Goal: Information Seeking & Learning: Learn about a topic

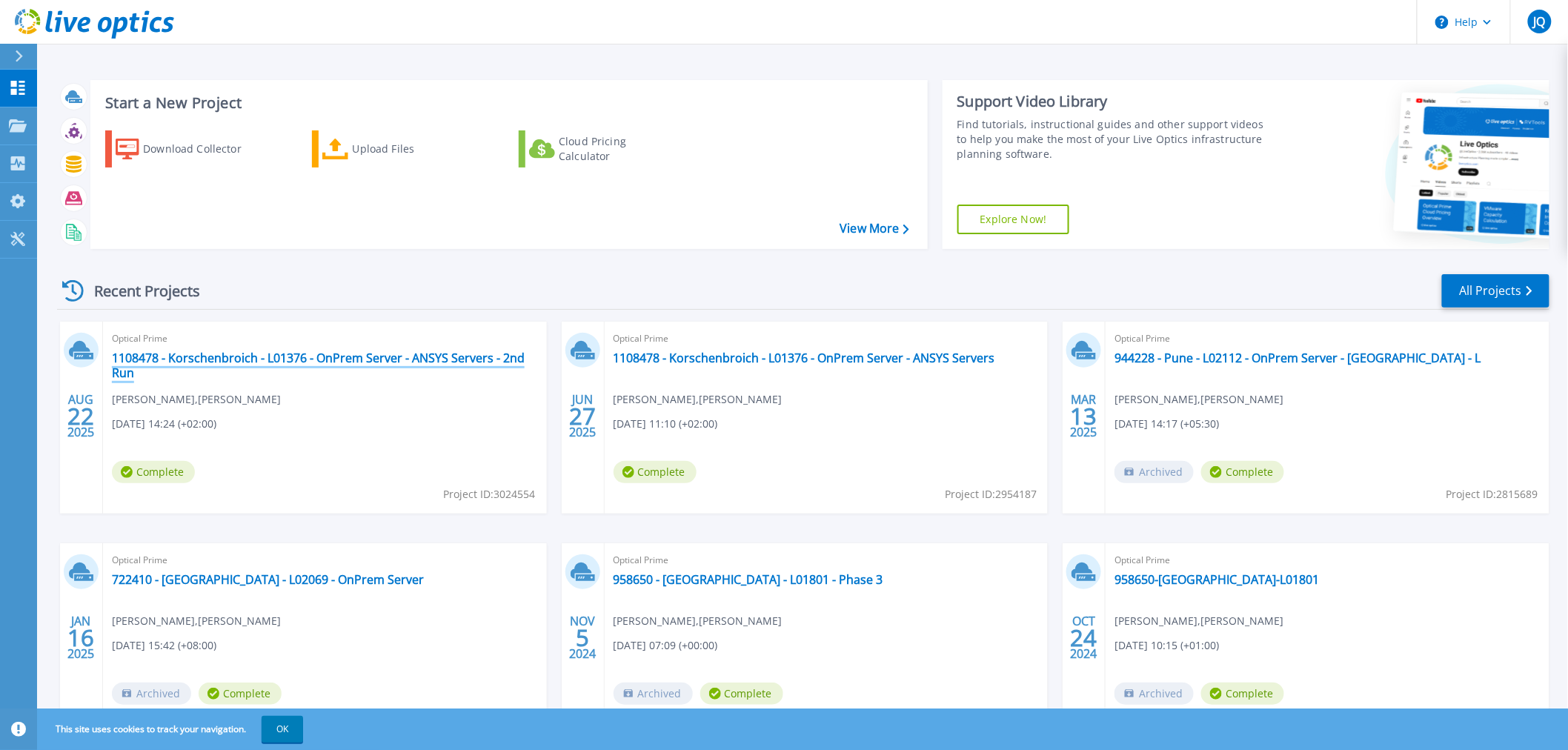
click at [376, 364] on link "1108478 - Korschenbroich - L01376 - OnPrem Server - ANSYS Servers - 2nd Run" at bounding box center [324, 365] width 426 height 30
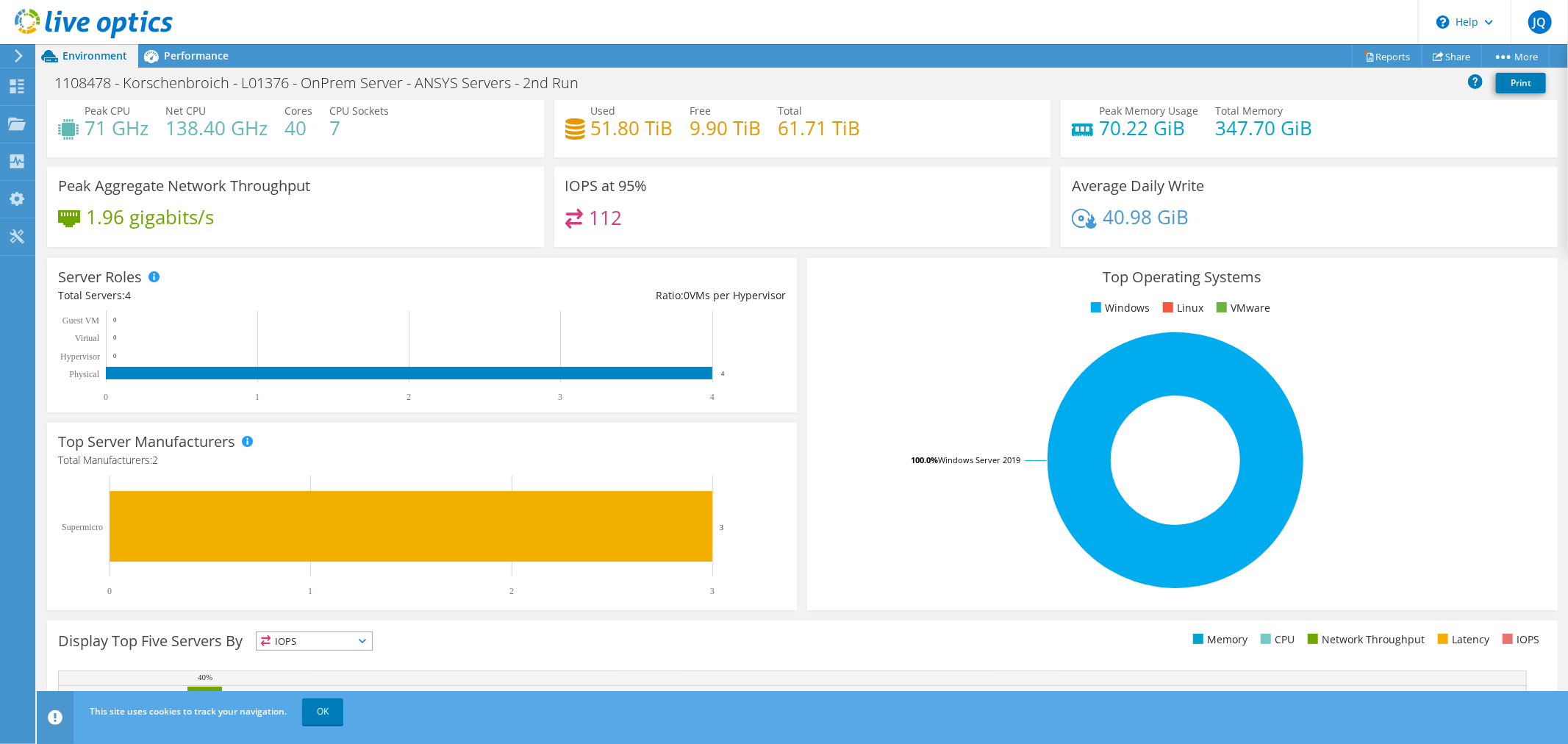
scroll to position [37, 0]
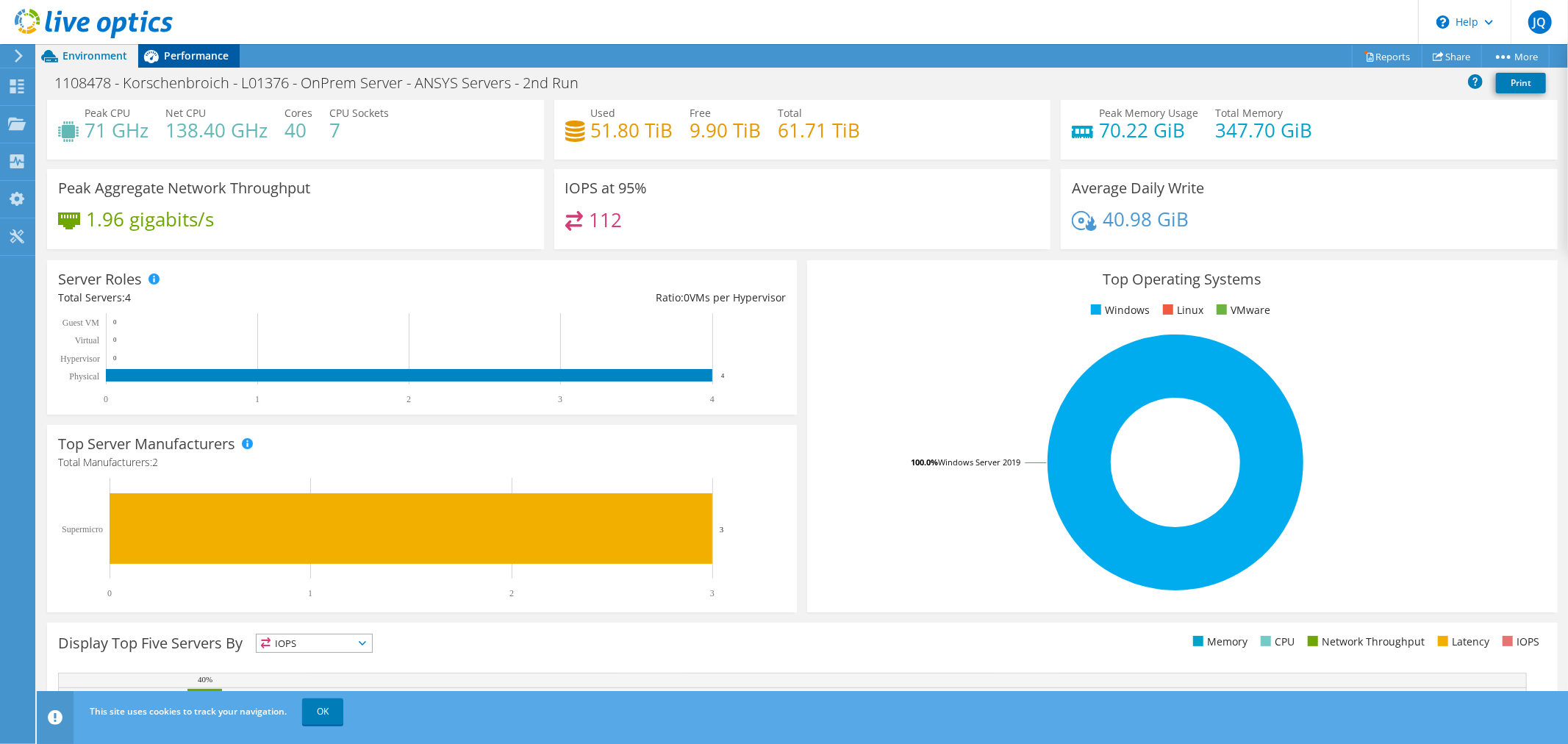
click at [198, 60] on span "Performance" at bounding box center [197, 56] width 65 height 14
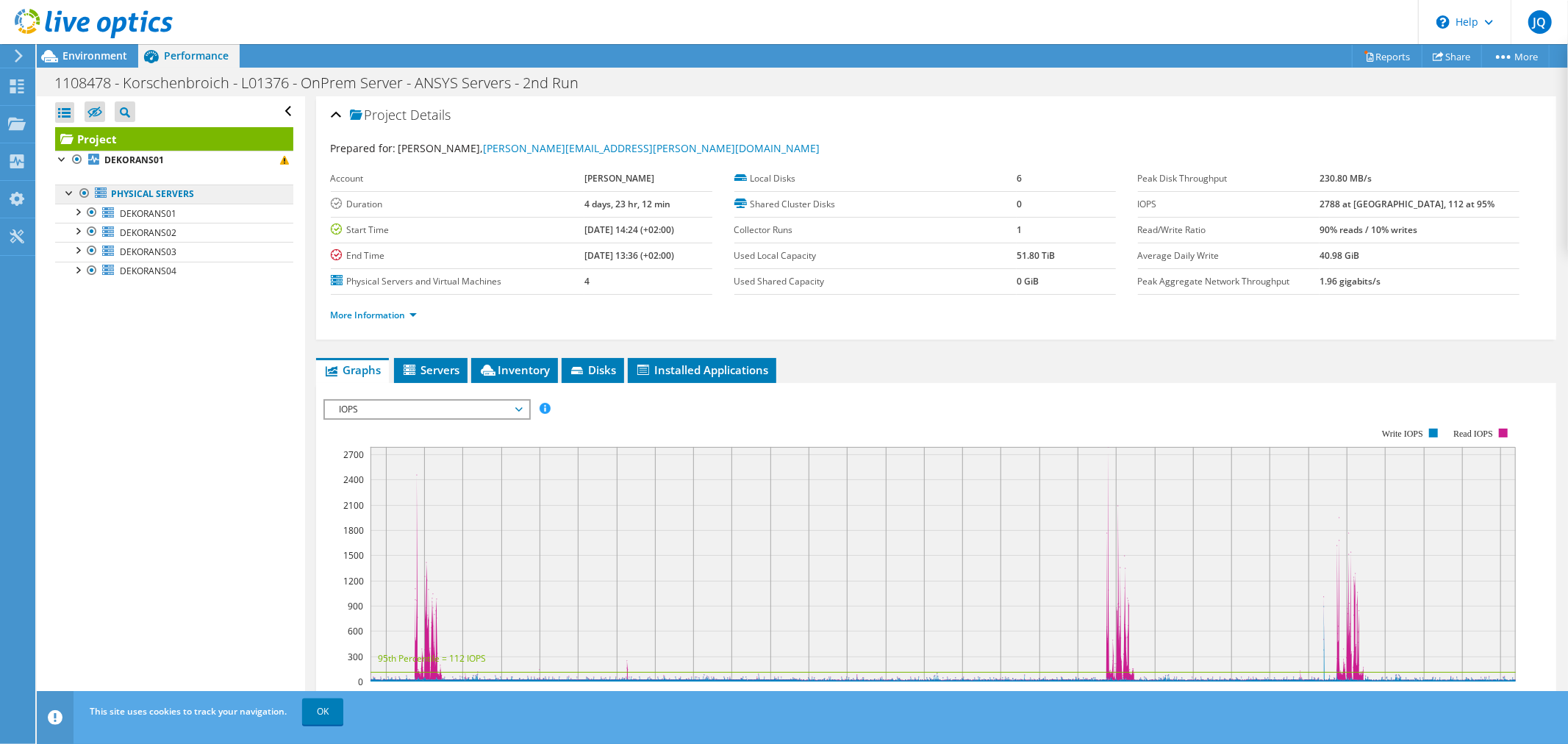
click at [145, 195] on link "Physical Servers" at bounding box center [174, 194] width 238 height 19
click at [409, 402] on span "IOPS" at bounding box center [426, 409] width 189 height 17
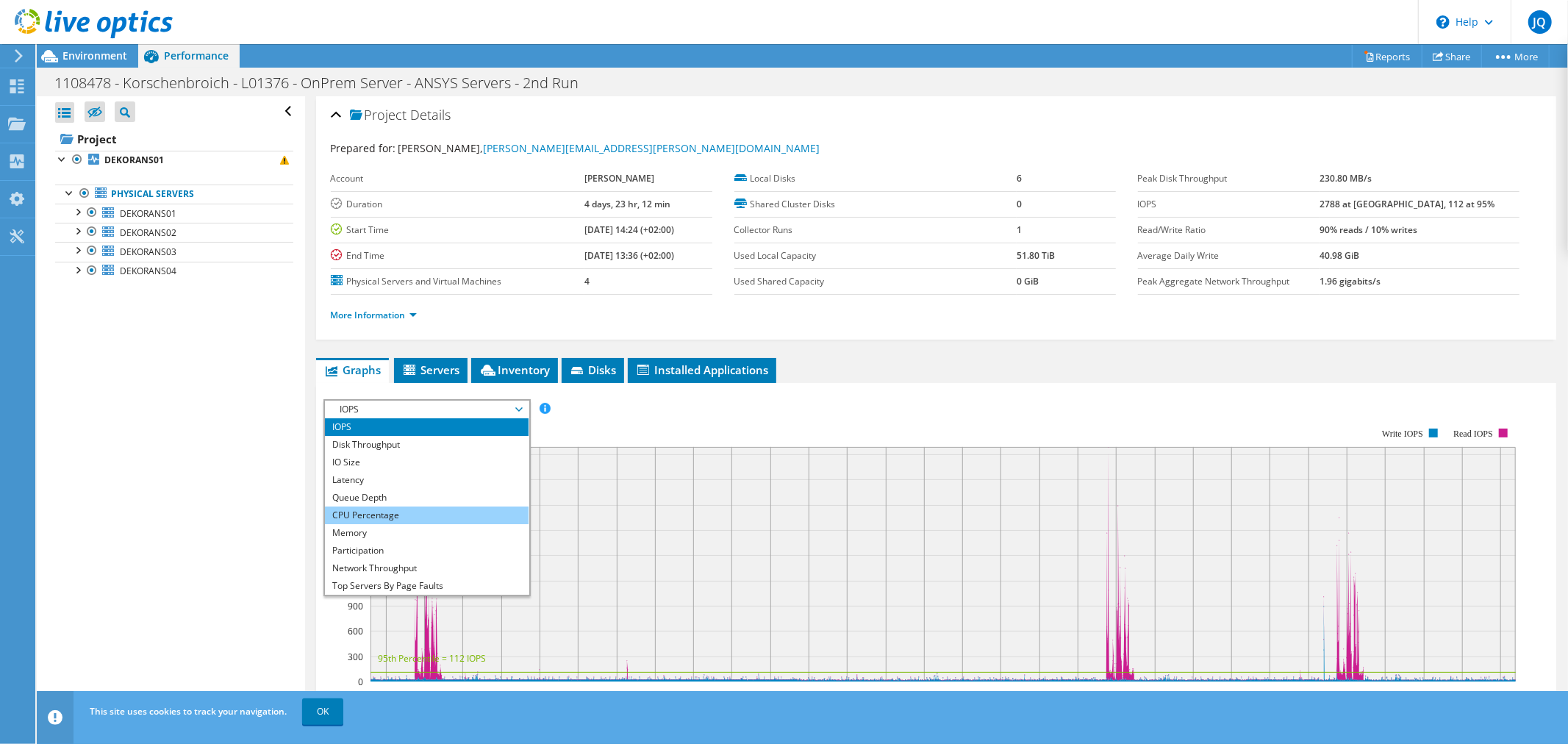
click at [384, 512] on li "CPU Percentage" at bounding box center [426, 516] width 204 height 17
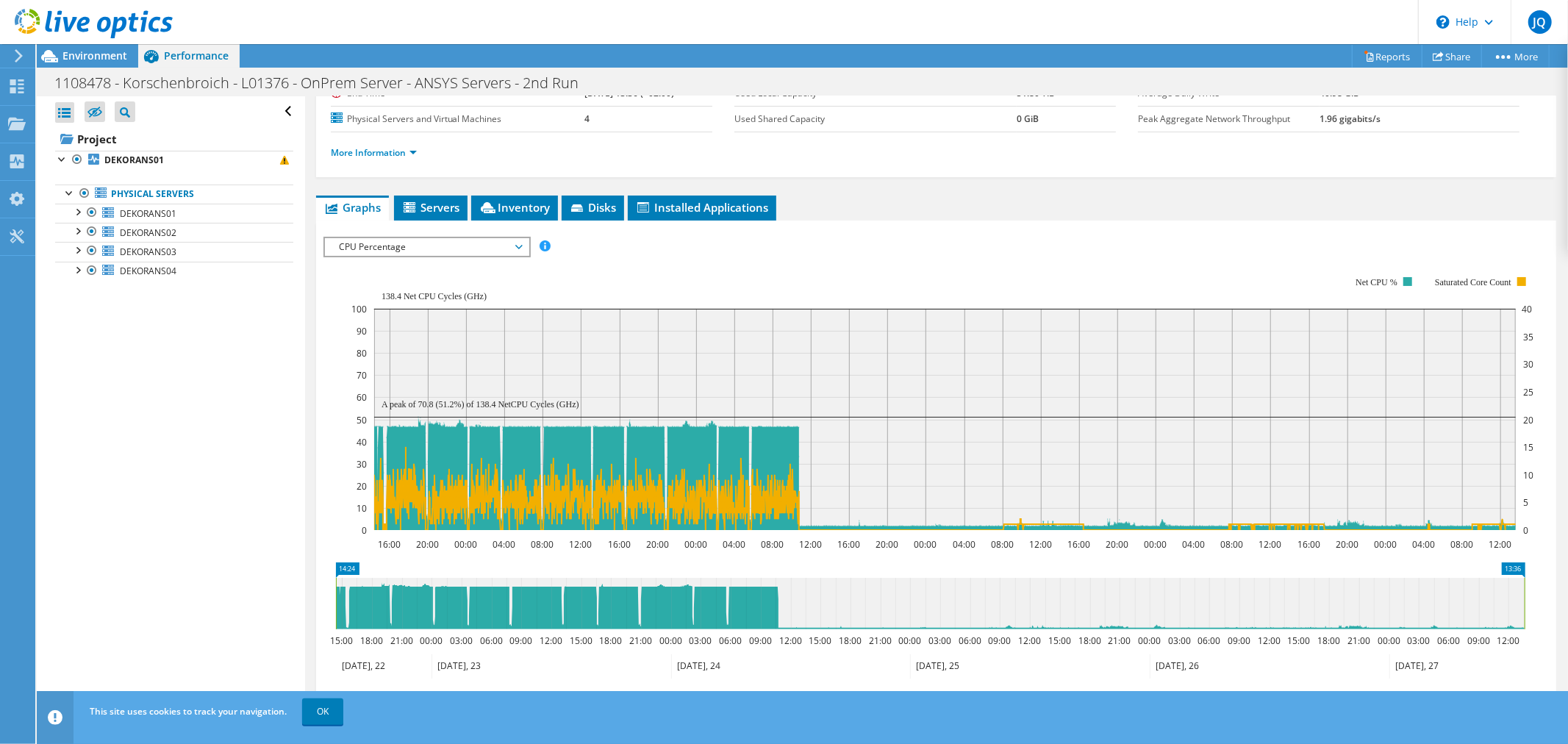
scroll to position [163, 0]
click at [491, 243] on span "CPU Percentage" at bounding box center [426, 247] width 189 height 17
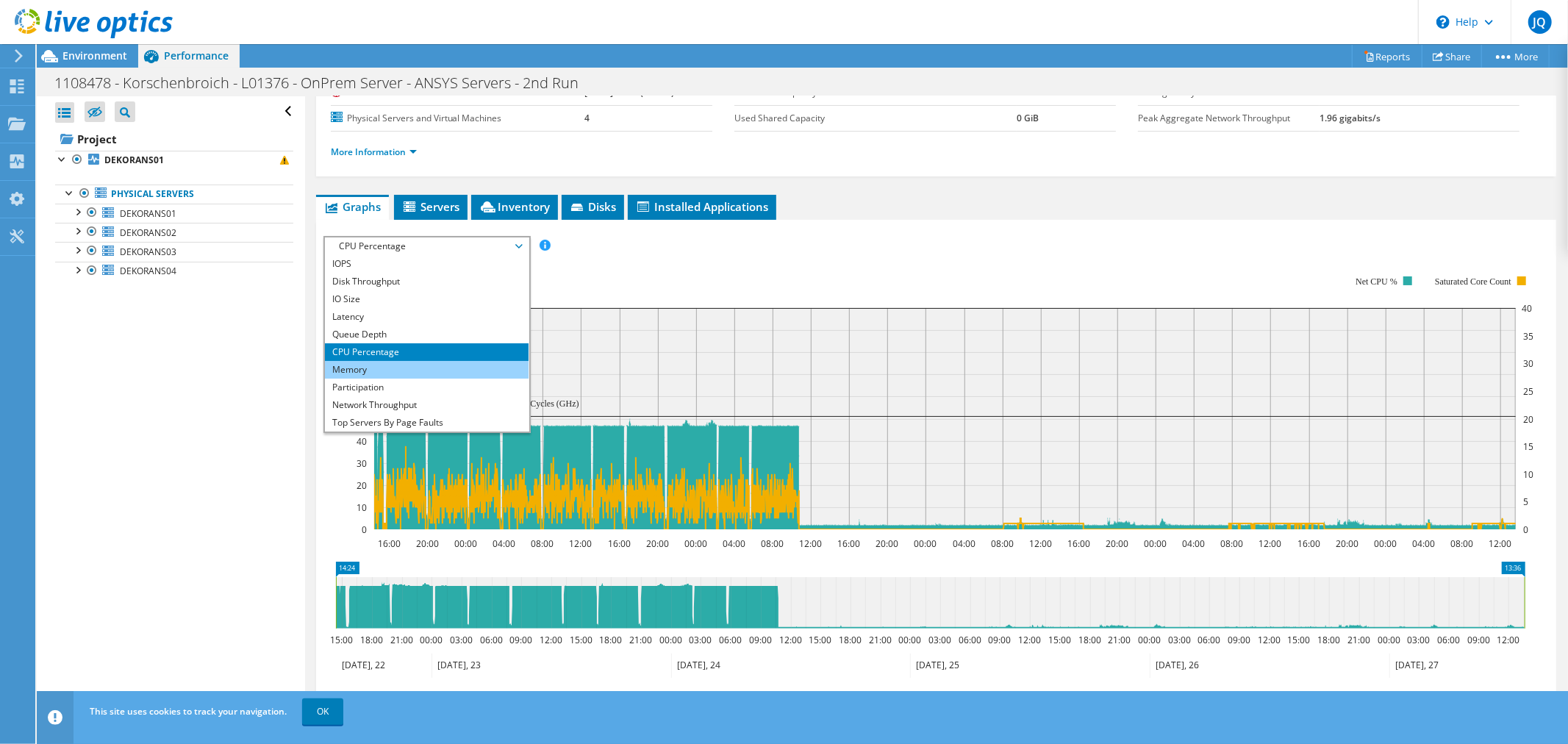
click at [380, 363] on li "Memory" at bounding box center [426, 370] width 204 height 17
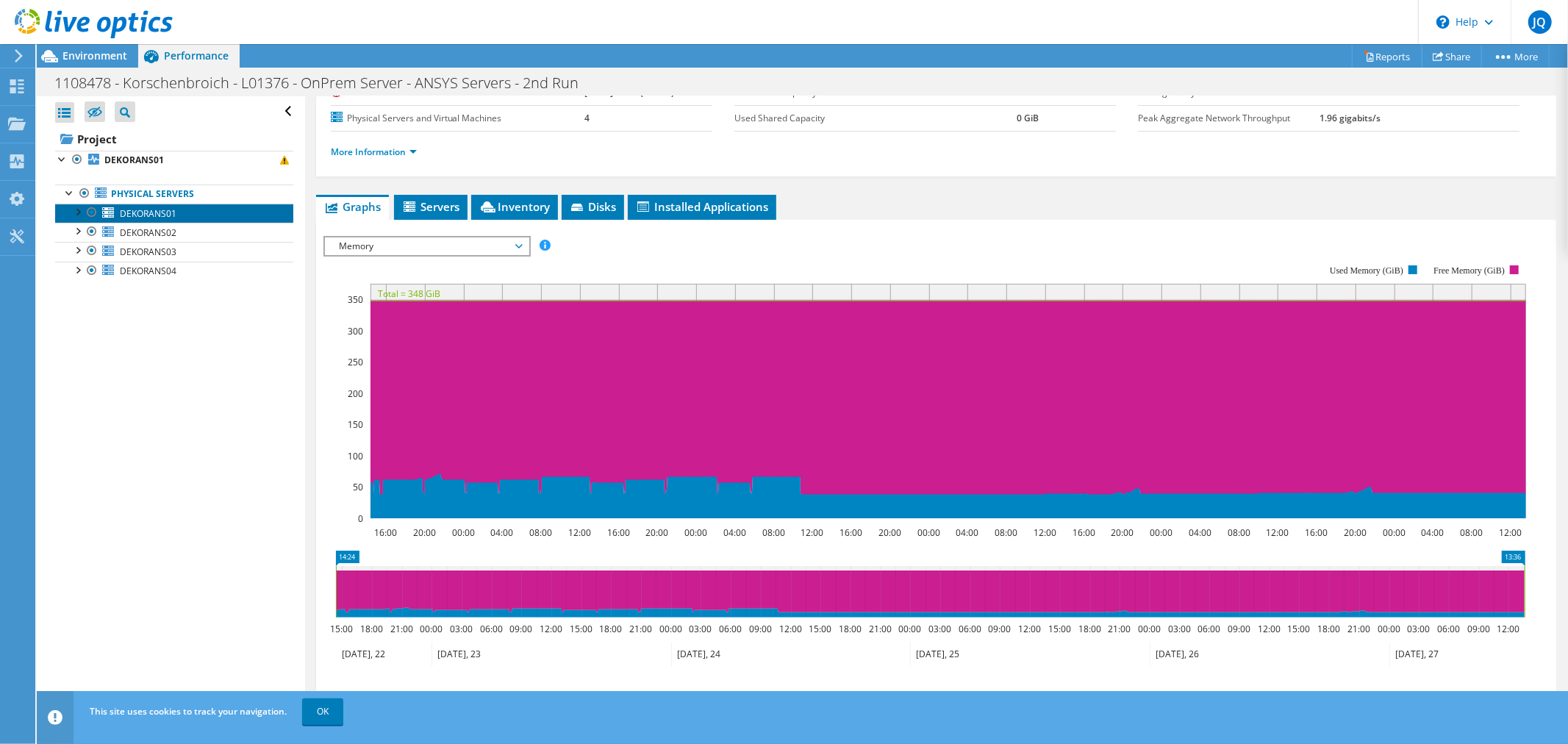
click at [151, 208] on span "DEKORANS01" at bounding box center [147, 214] width 56 height 13
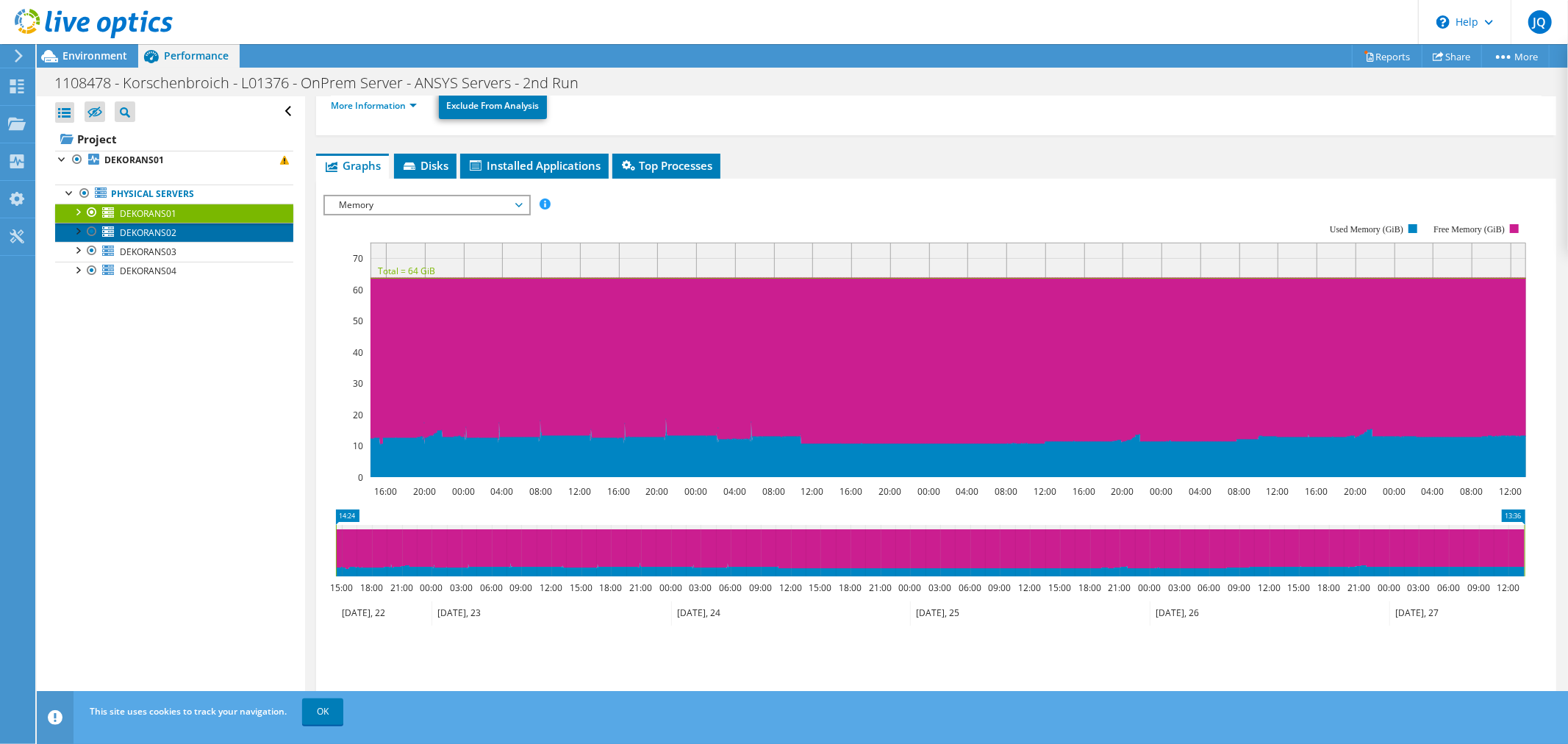
click at [162, 236] on span "DEKORANS02" at bounding box center [147, 233] width 56 height 13
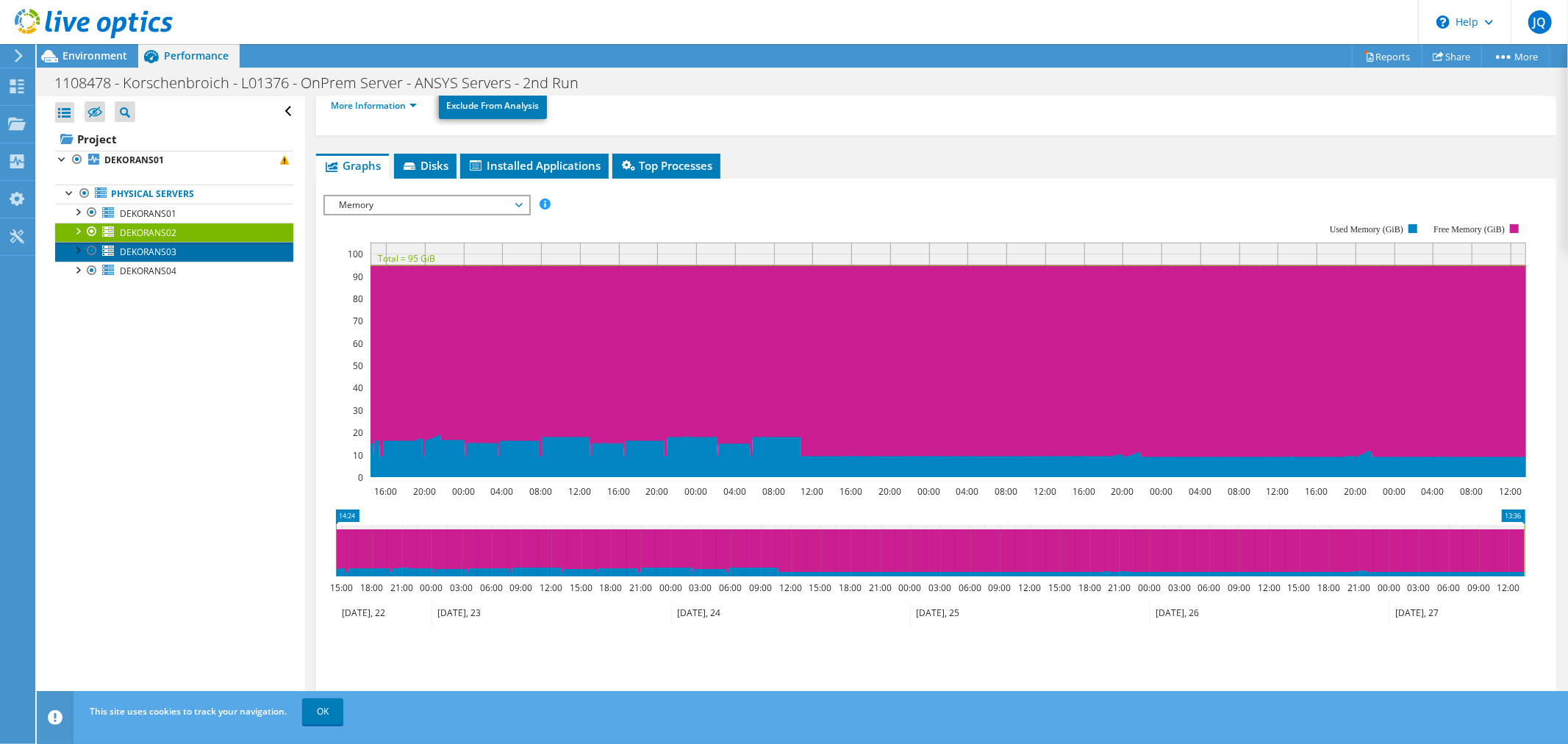
click at [151, 252] on span "DEKORANS03" at bounding box center [147, 252] width 56 height 13
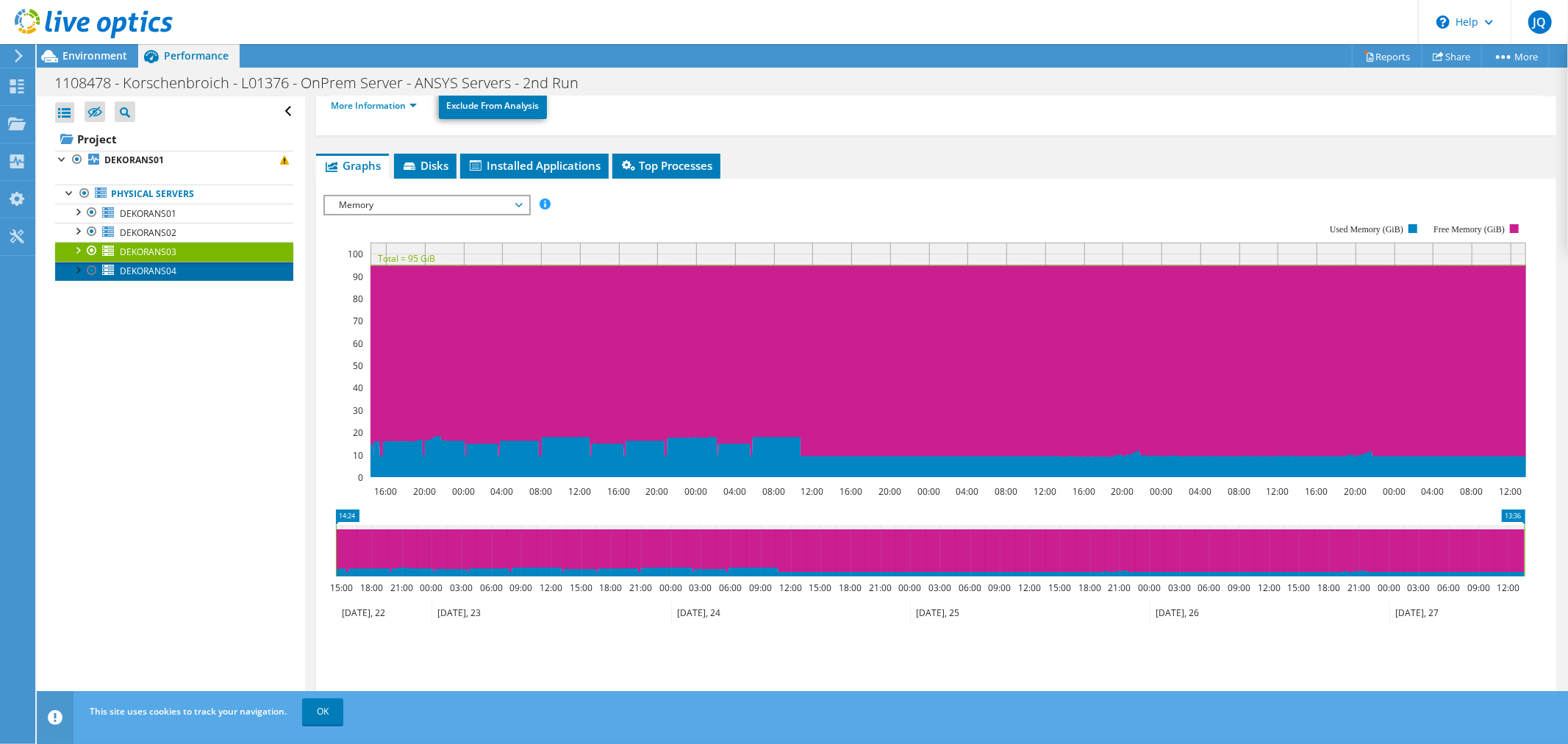
click at [152, 268] on span "DEKORANS04" at bounding box center [147, 271] width 56 height 13
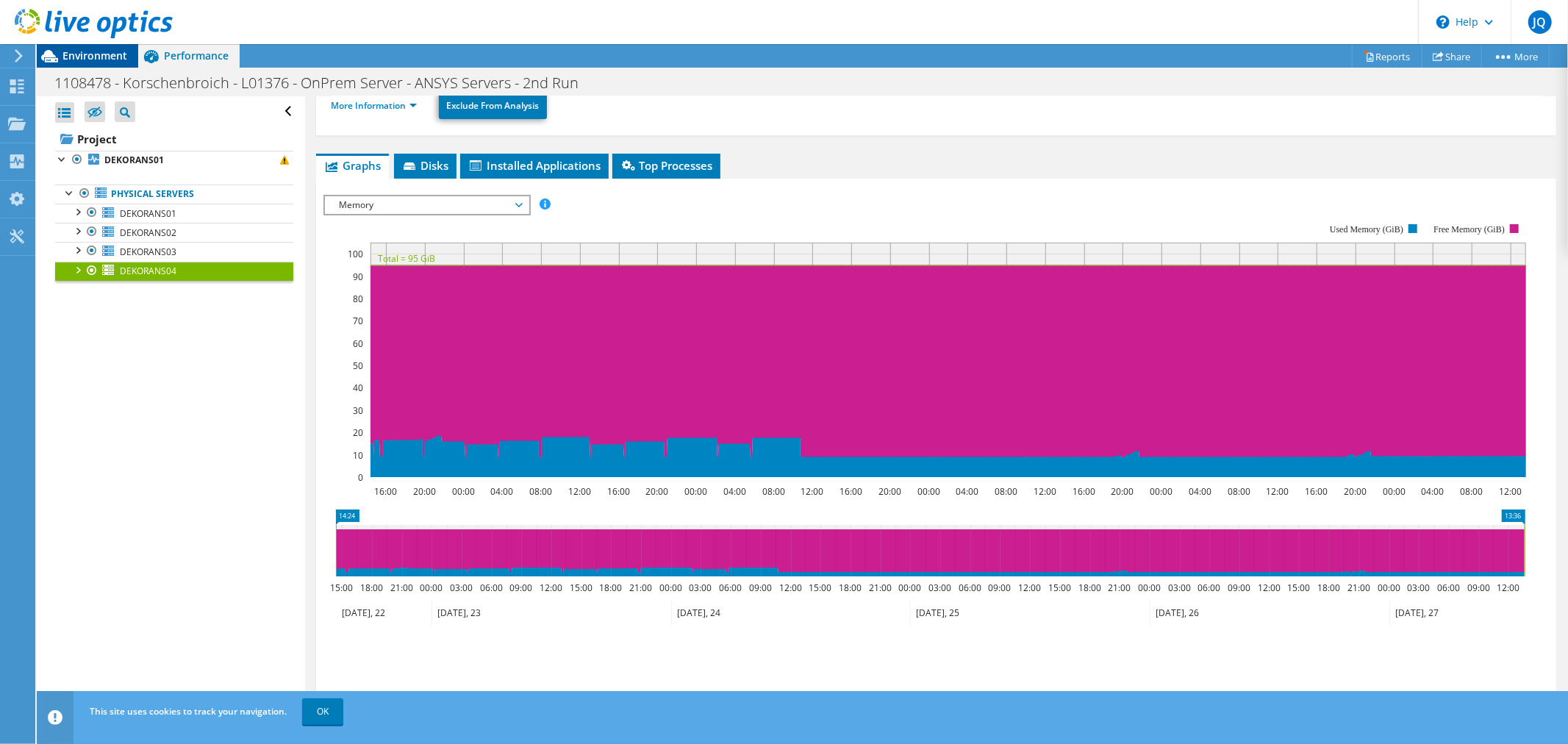
click at [86, 59] on span "Environment" at bounding box center [95, 56] width 65 height 14
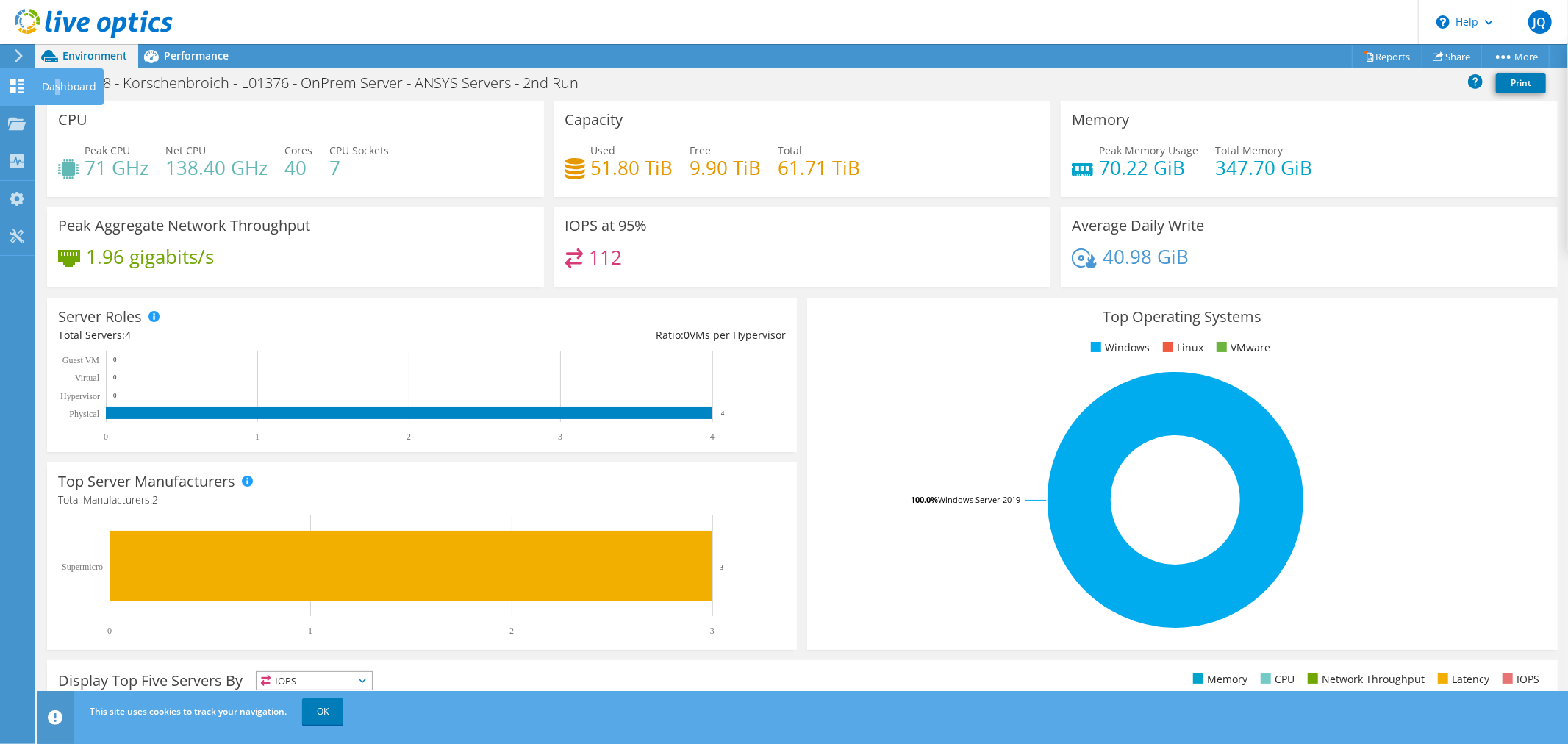
click at [59, 89] on div "Dashboard" at bounding box center [69, 86] width 69 height 36
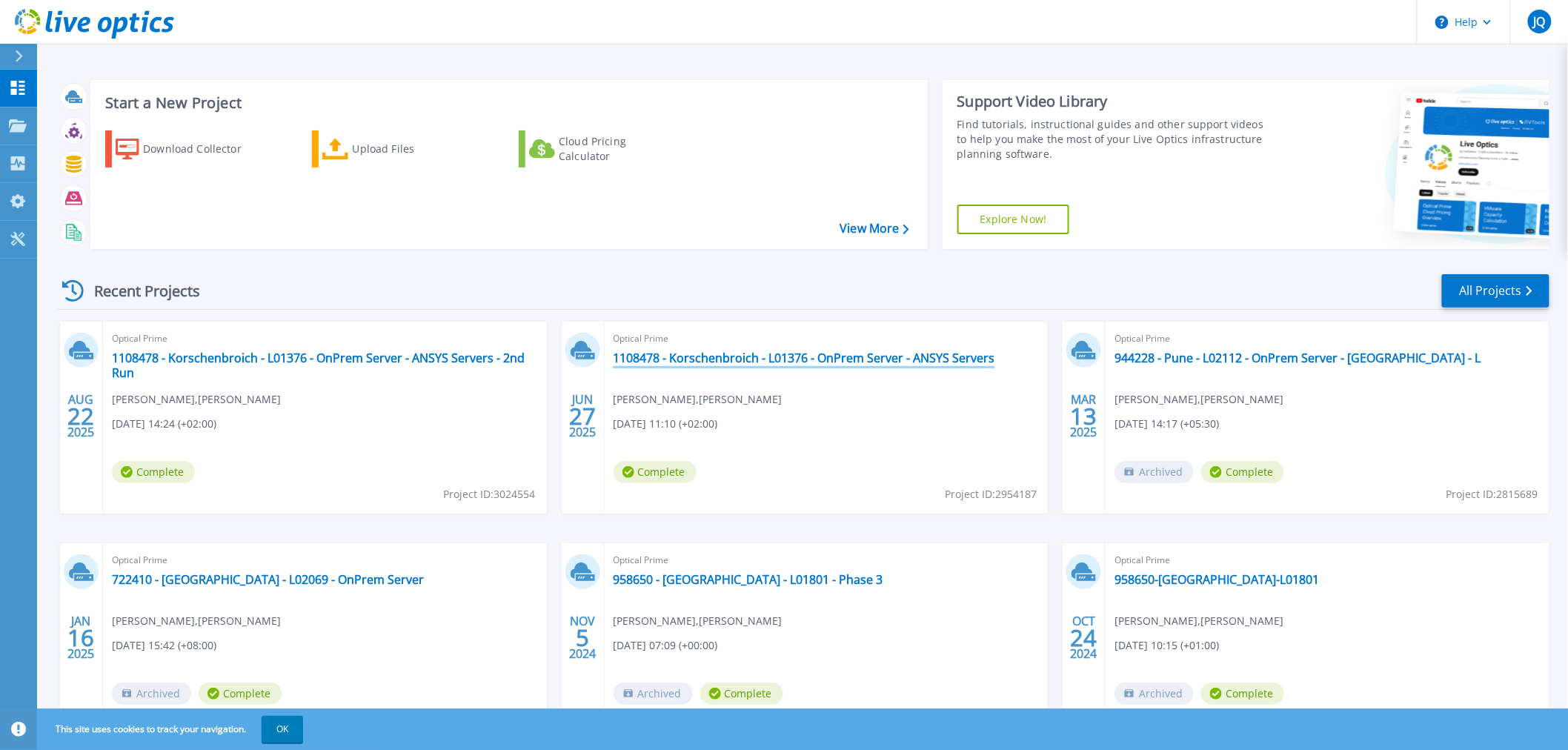
click at [818, 364] on link "1108478 - Korschenbroich - L01376 - OnPrem Server - ANSYS Servers" at bounding box center [805, 358] width 382 height 15
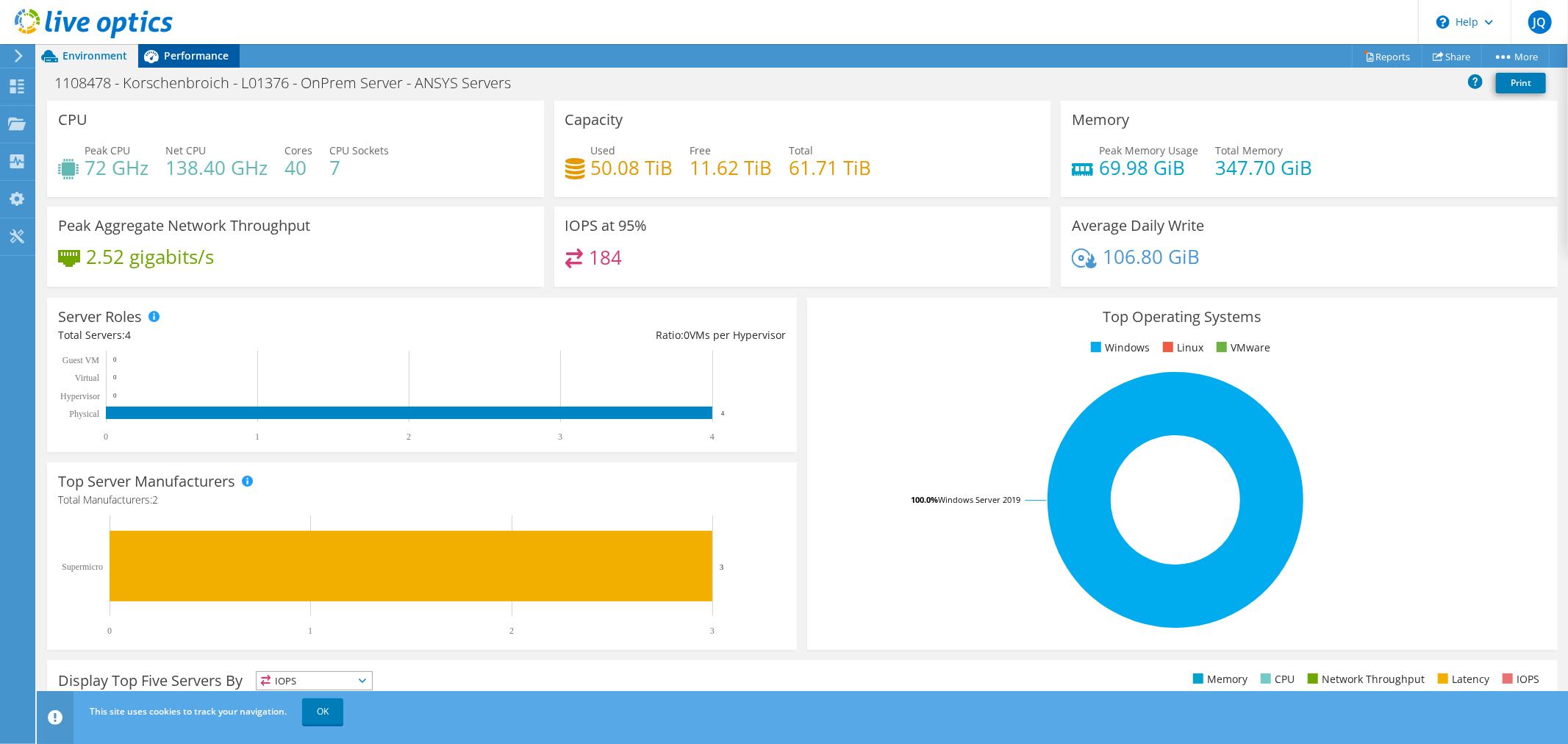
click at [197, 53] on span "Performance" at bounding box center [197, 56] width 65 height 14
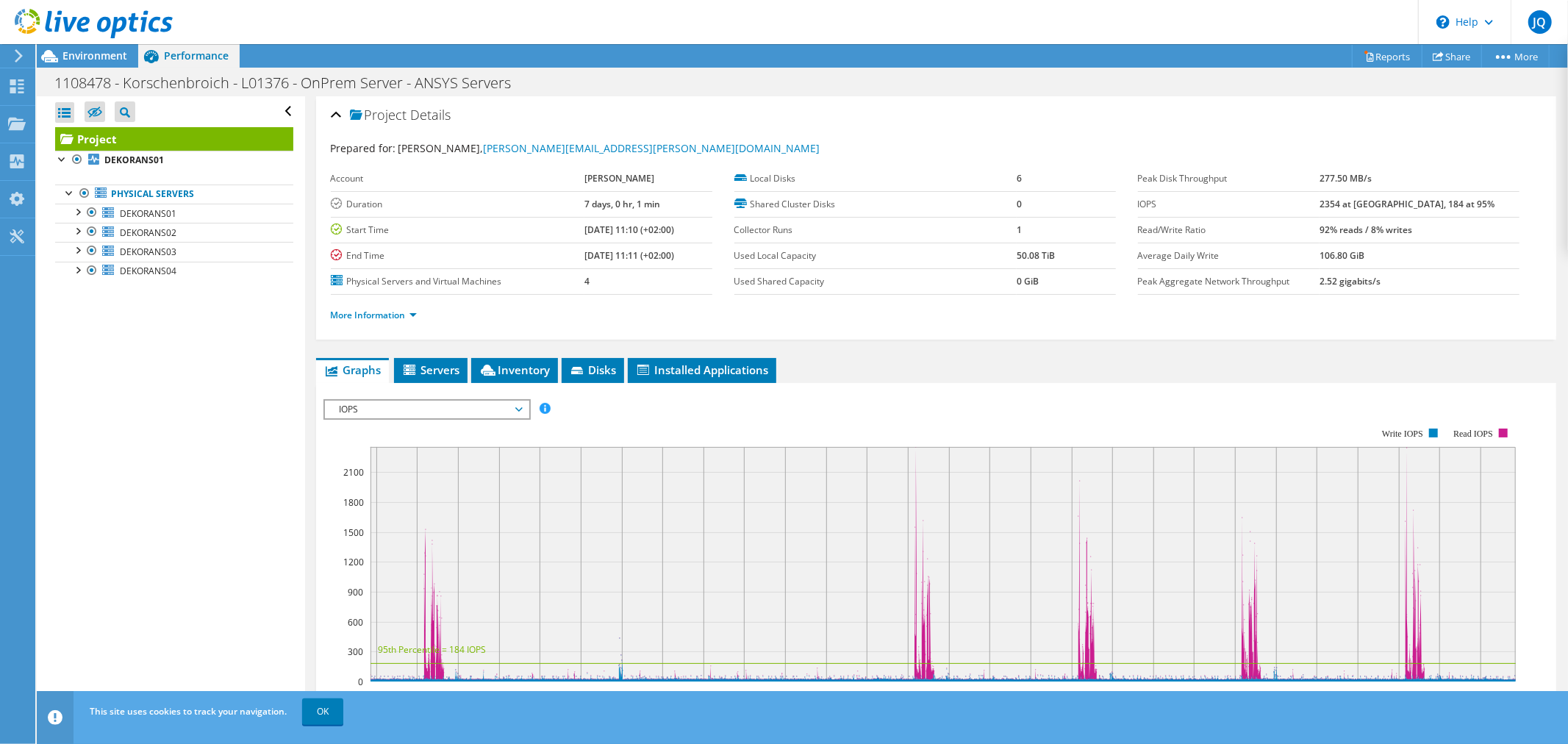
click at [197, 53] on span "Performance" at bounding box center [197, 56] width 65 height 14
click at [150, 193] on link "Physical Servers" at bounding box center [174, 194] width 238 height 19
click at [349, 408] on span "IOPS" at bounding box center [426, 409] width 189 height 17
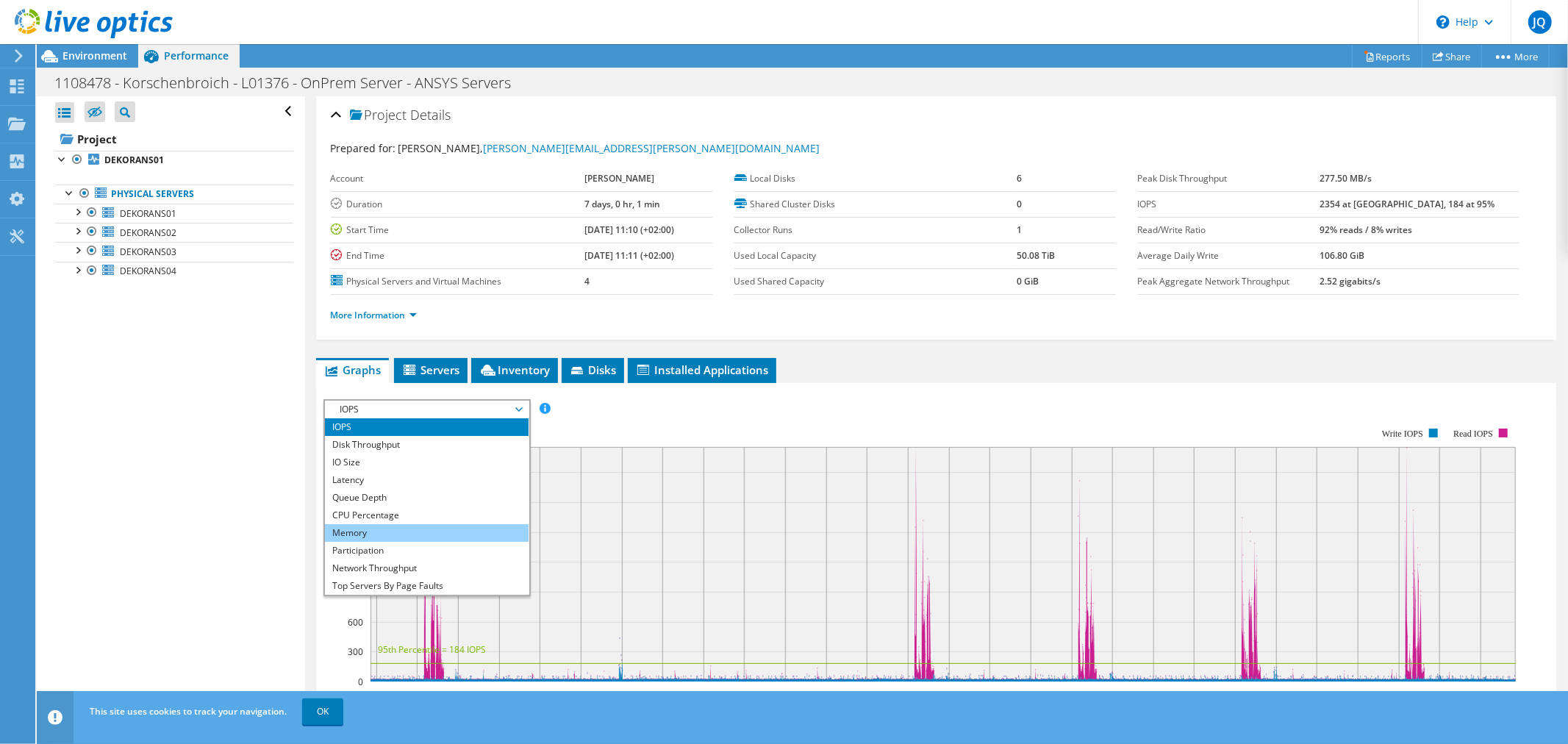
click at [387, 525] on li "Memory" at bounding box center [426, 533] width 204 height 17
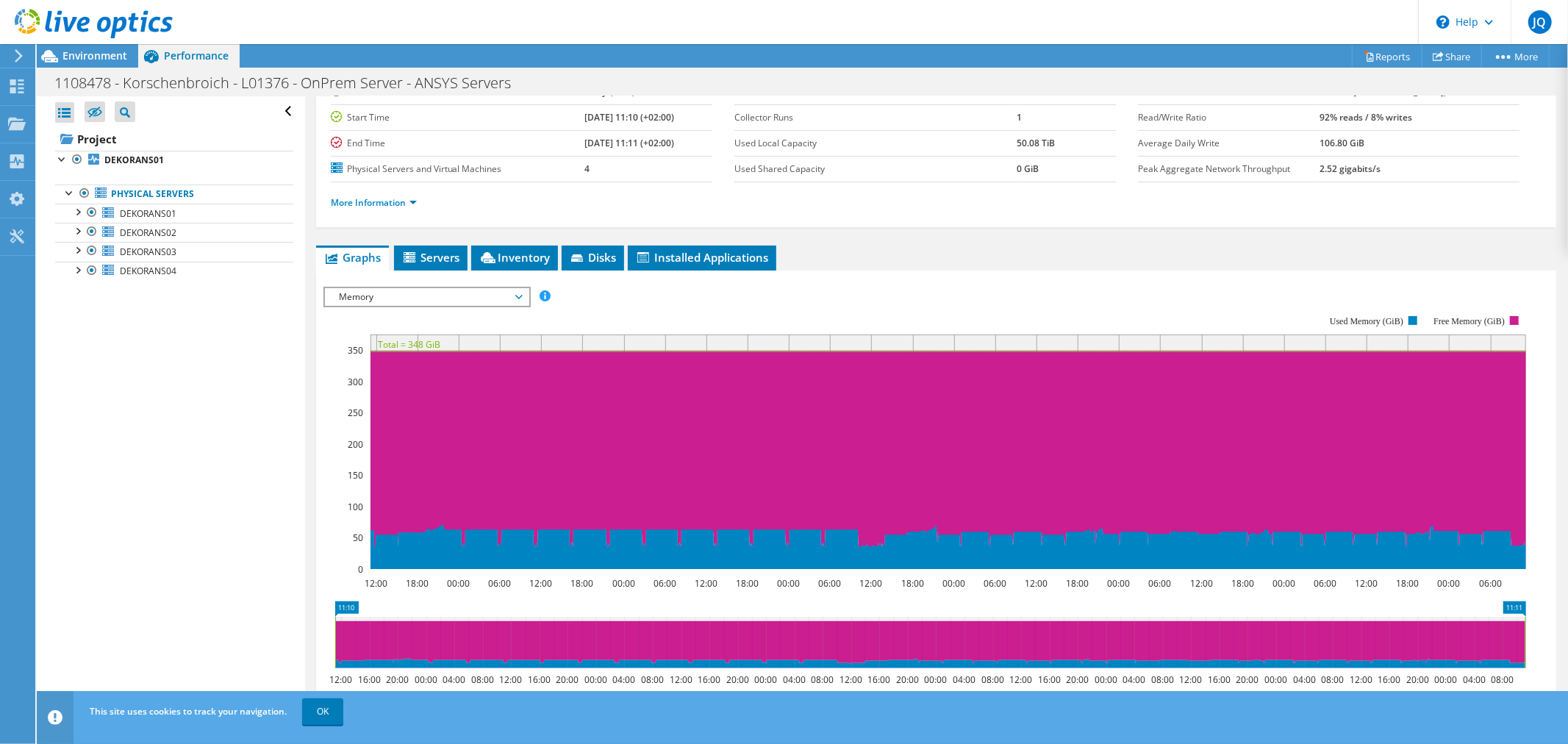
scroll to position [163, 0]
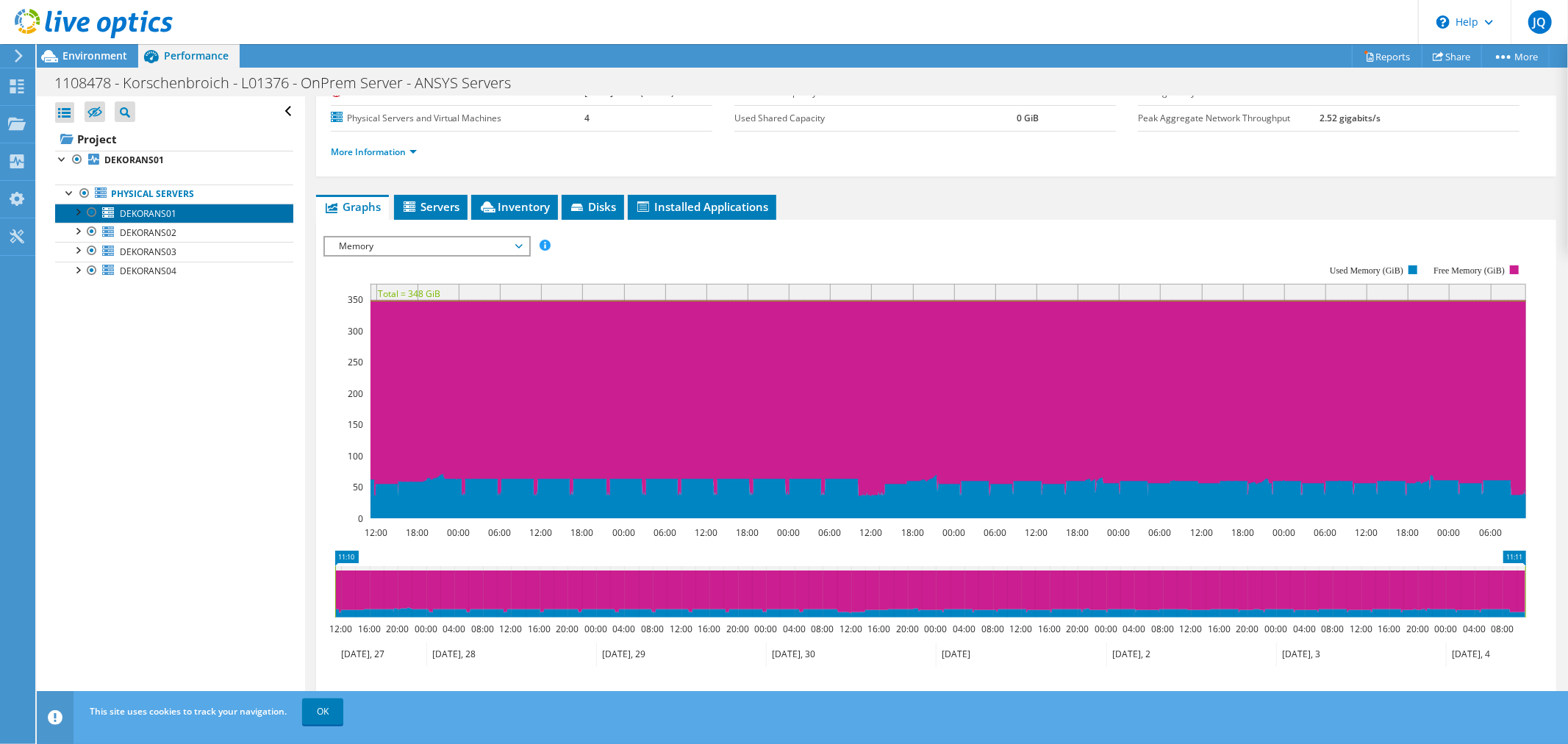
click at [136, 217] on span "DEKORANS01" at bounding box center [147, 214] width 56 height 13
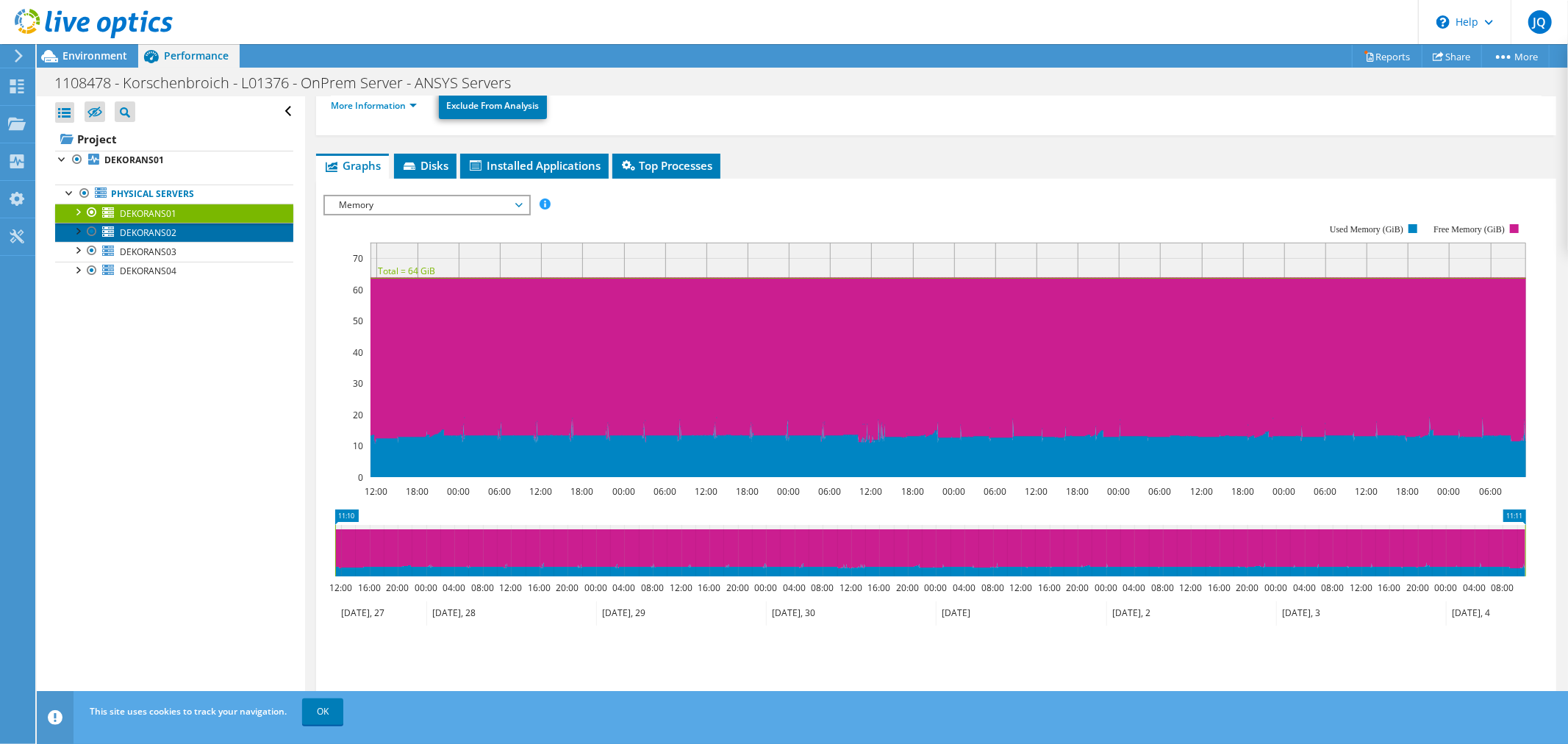
click at [138, 230] on span "DEKORANS02" at bounding box center [147, 233] width 56 height 13
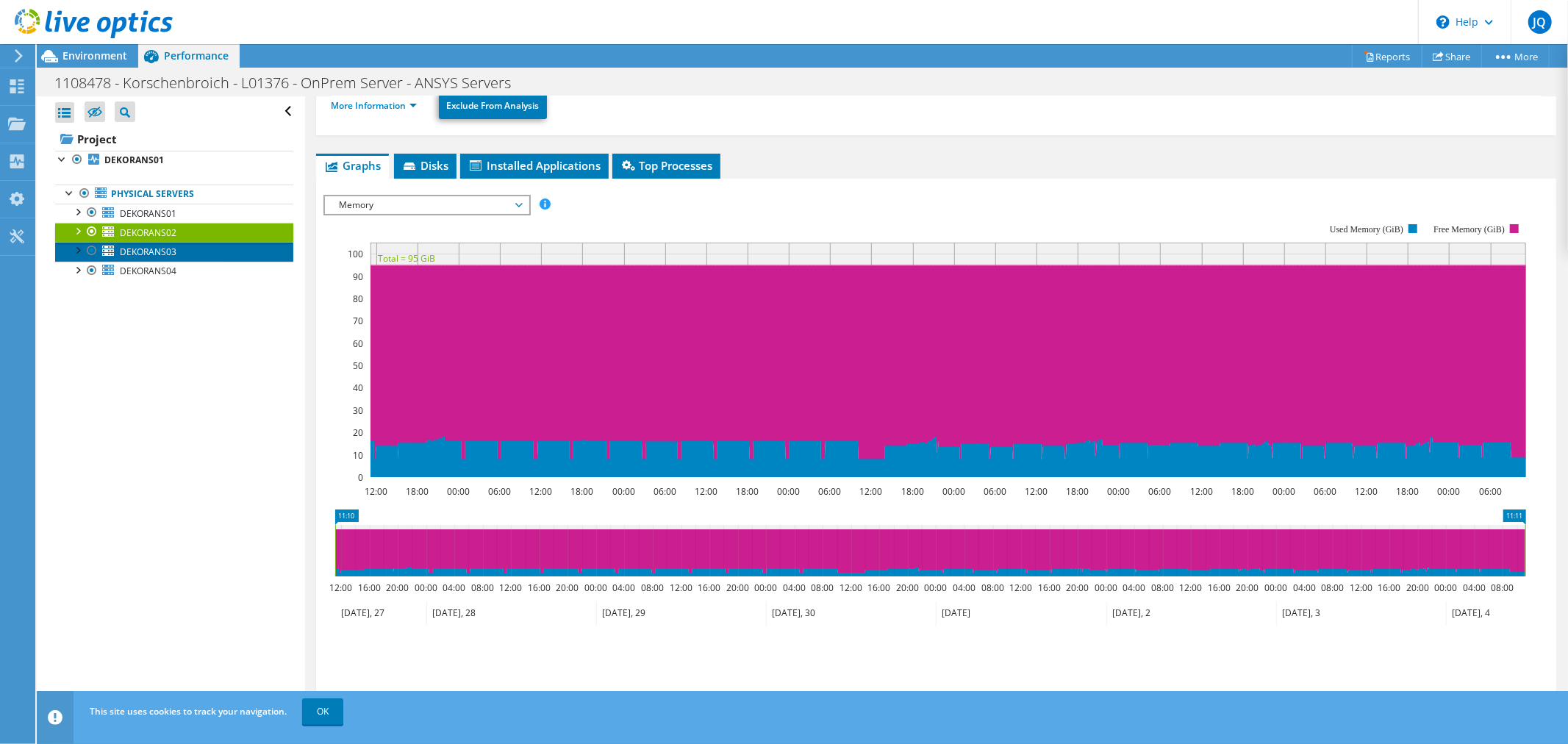
click at [163, 251] on span "DEKORANS03" at bounding box center [147, 252] width 56 height 13
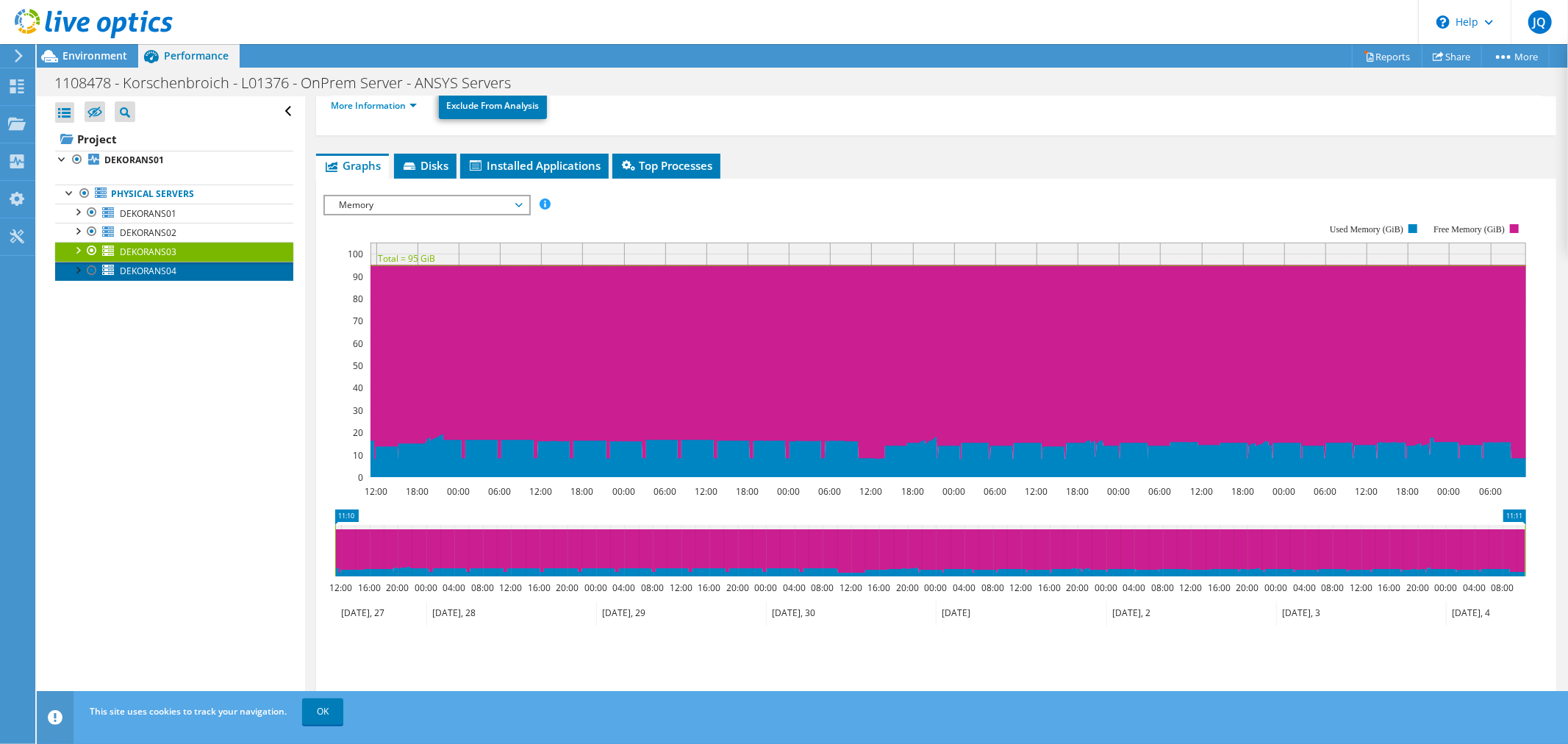
click at [151, 270] on span "DEKORANS04" at bounding box center [147, 271] width 56 height 13
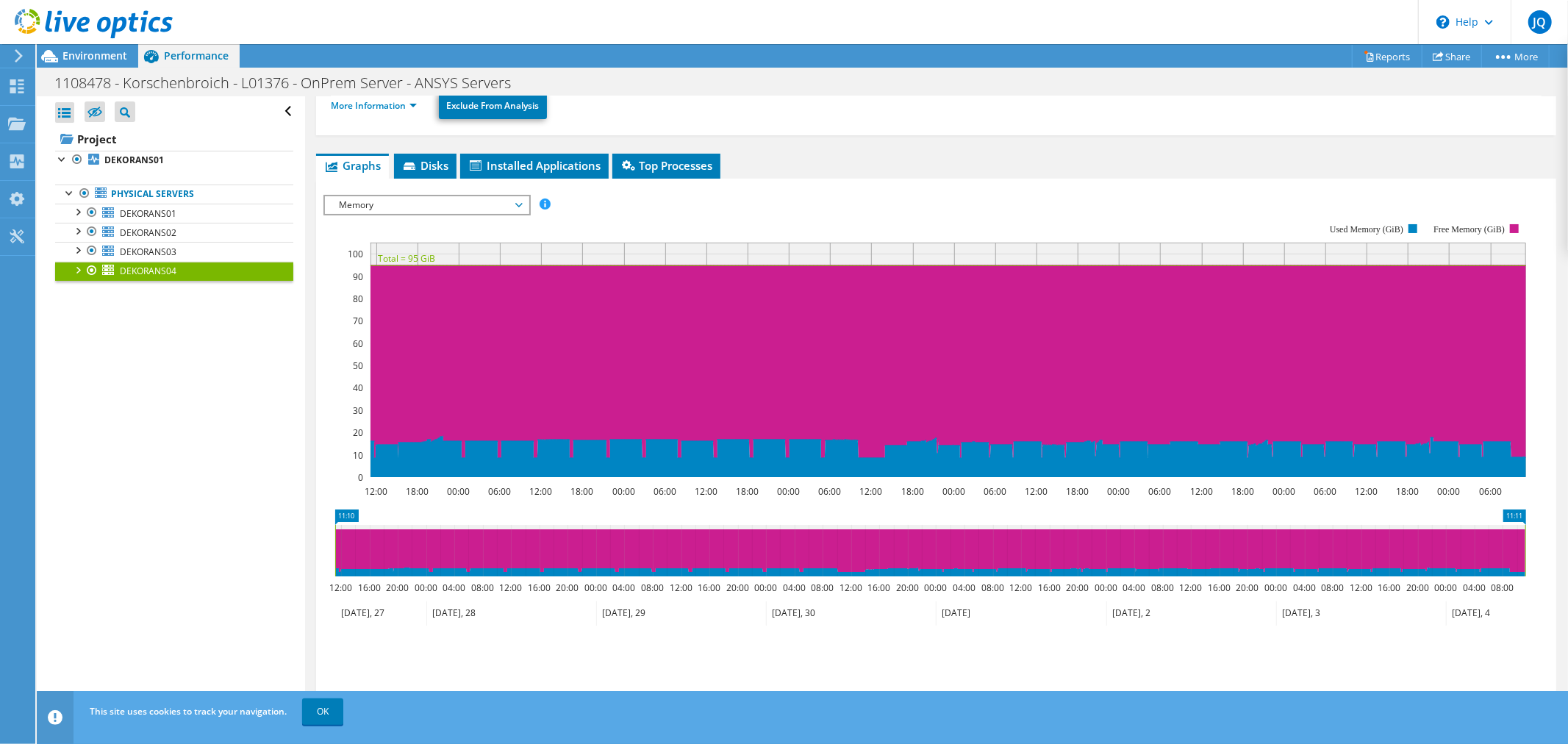
click at [402, 198] on span "Memory" at bounding box center [426, 205] width 189 height 17
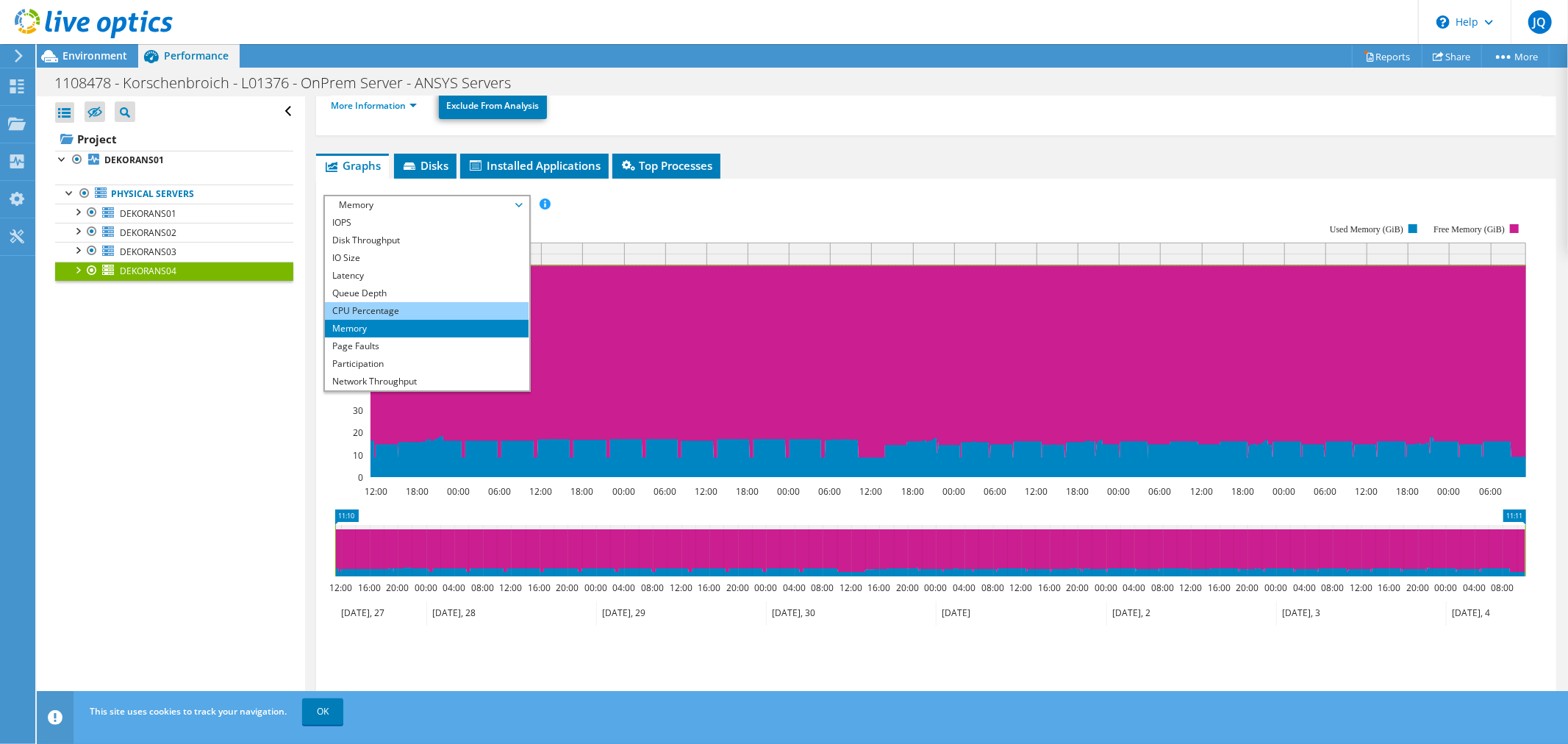
click at [384, 310] on li "CPU Percentage" at bounding box center [426, 311] width 204 height 17
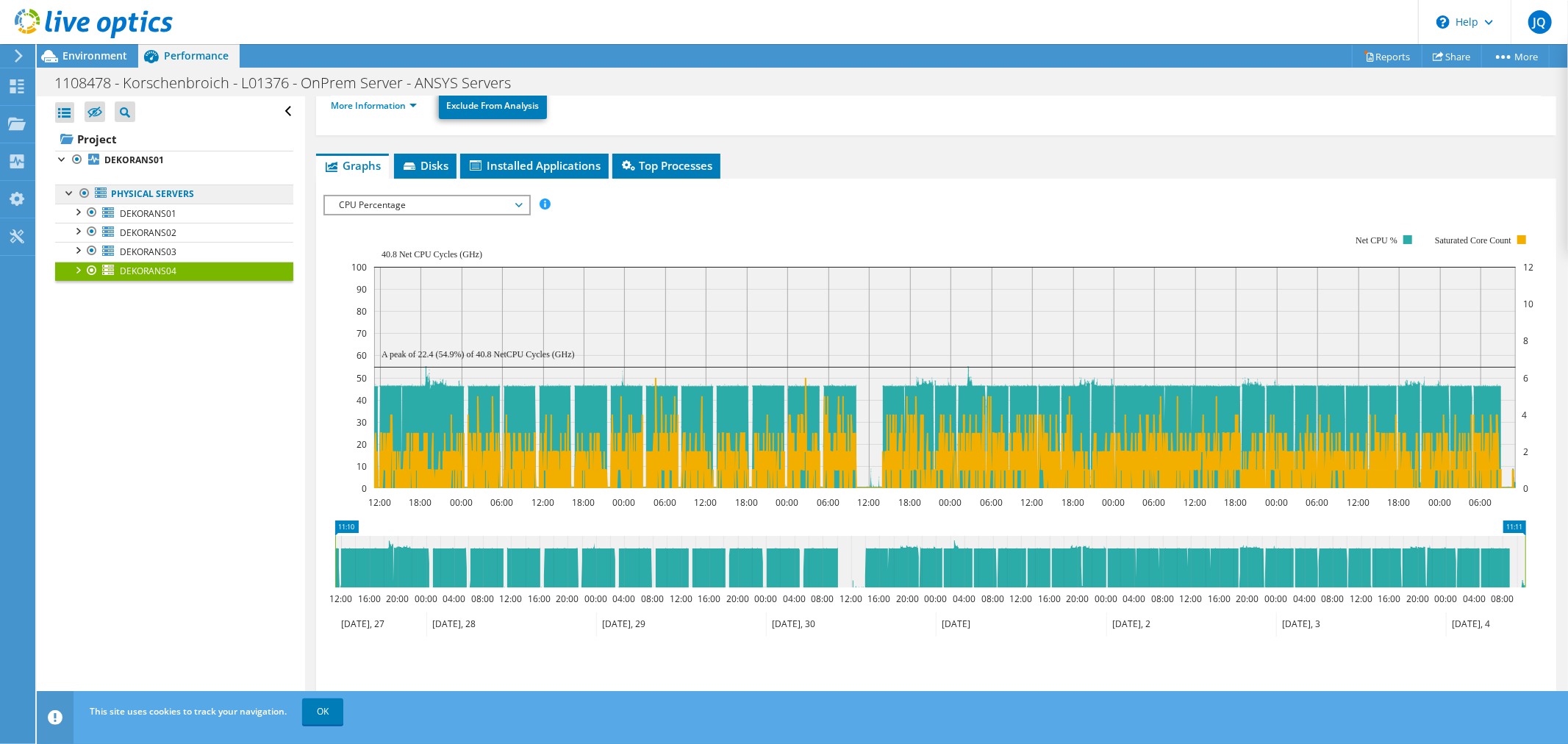
click at [169, 195] on link "Physical Servers" at bounding box center [174, 194] width 238 height 19
click at [125, 190] on link "Physical Servers" at bounding box center [174, 194] width 238 height 19
click at [82, 194] on div at bounding box center [84, 194] width 15 height 17
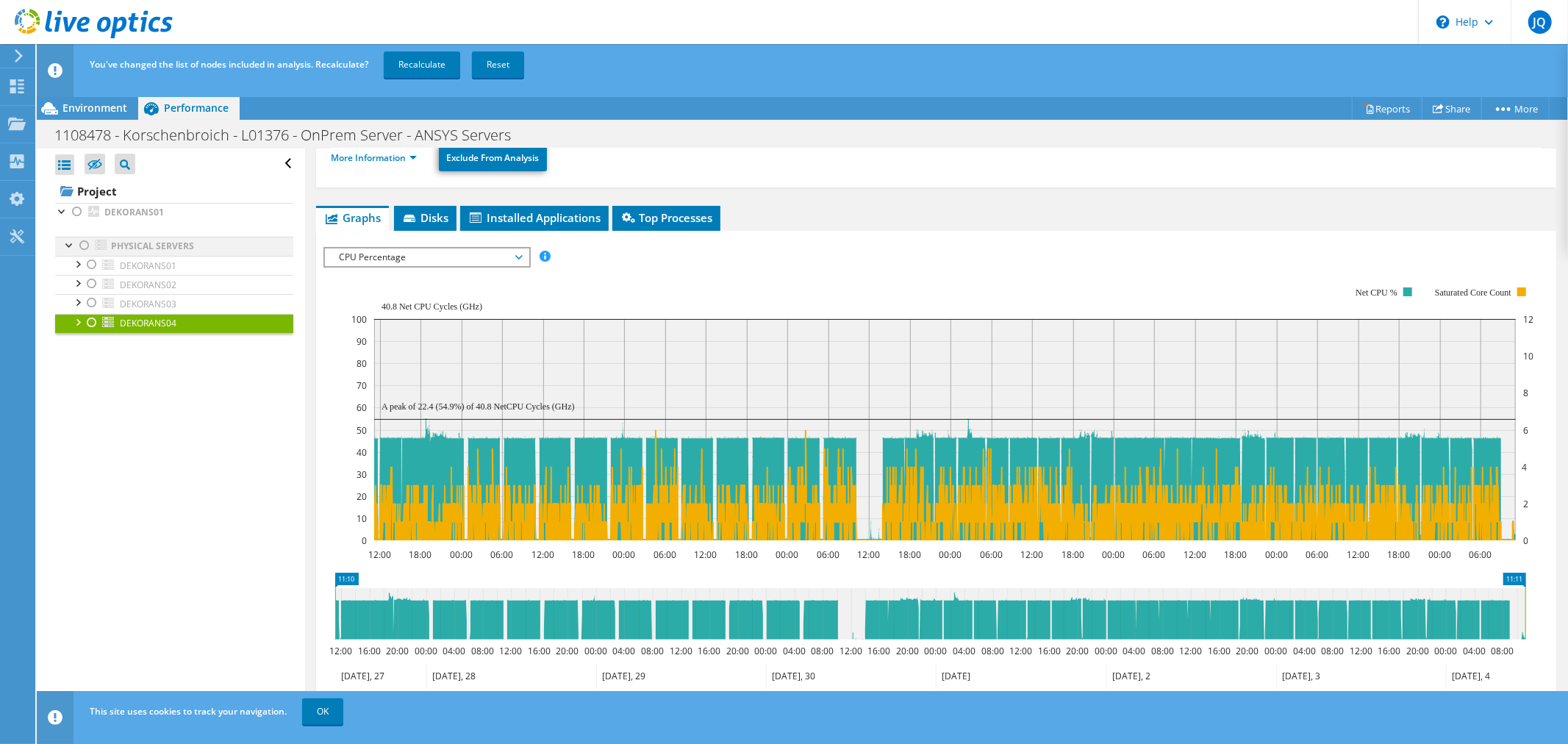
click at [82, 241] on div at bounding box center [84, 246] width 15 height 17
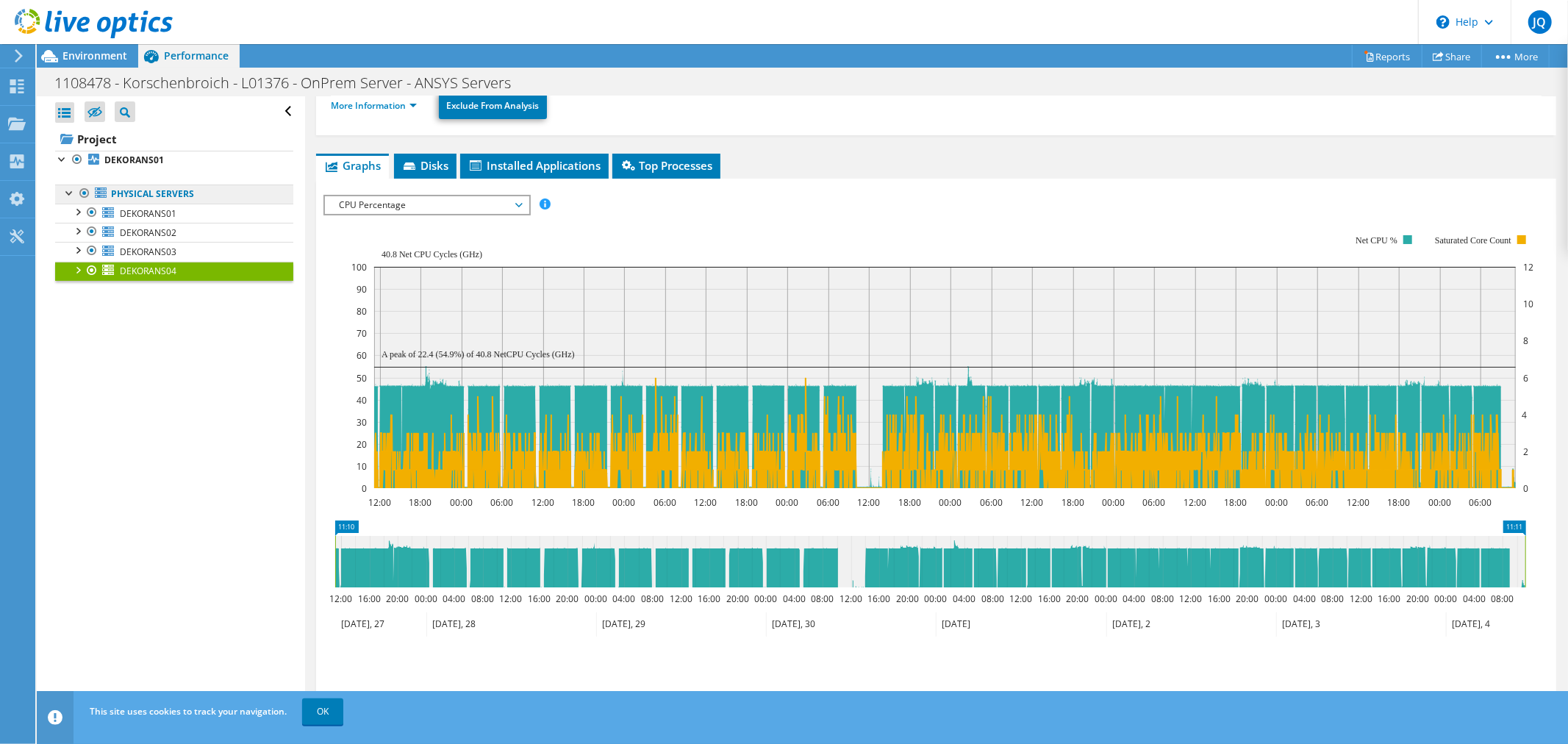
click at [136, 198] on link "Physical Servers" at bounding box center [174, 194] width 238 height 19
click at [132, 163] on b "DEKORANS01" at bounding box center [134, 160] width 59 height 13
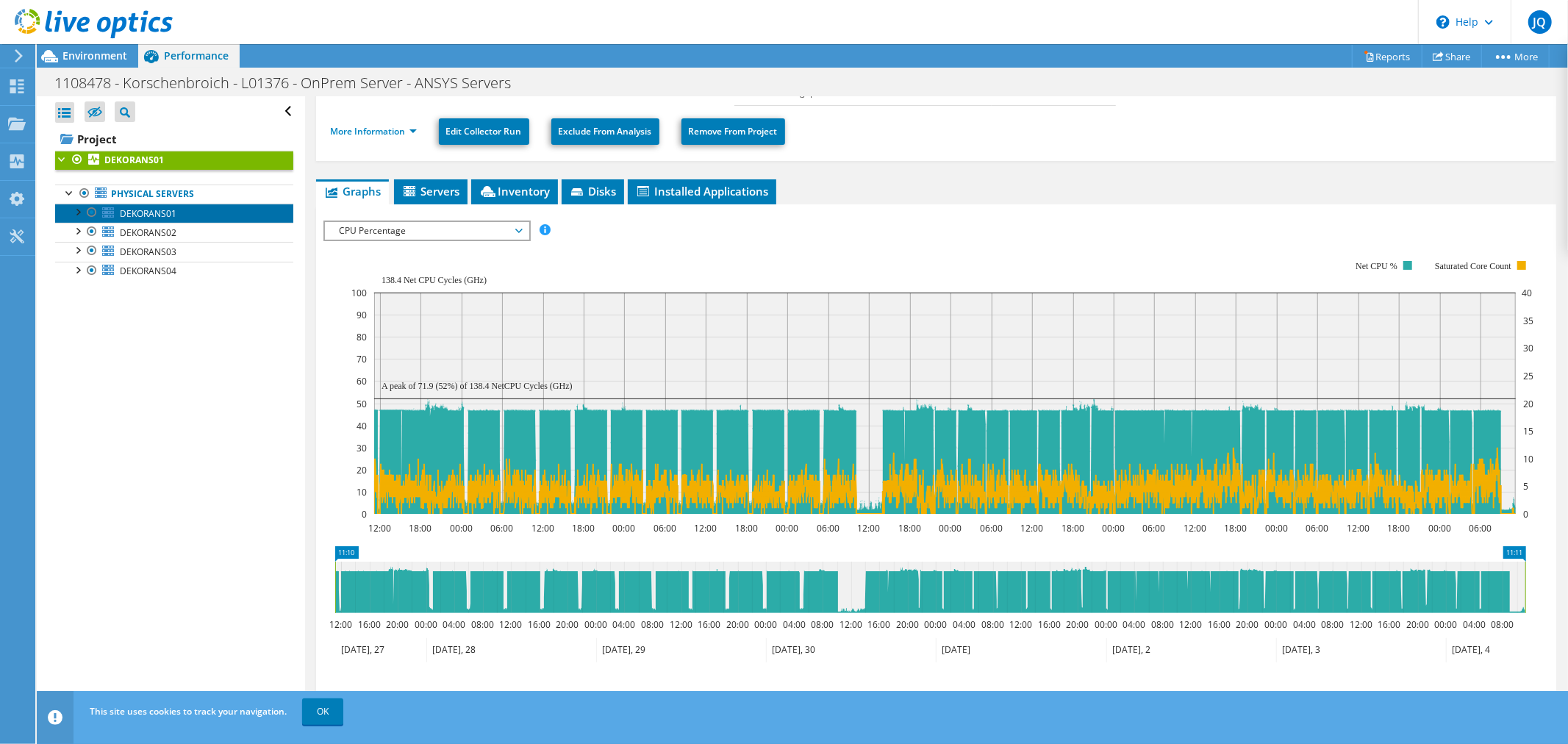
click at [153, 211] on span "DEKORANS01" at bounding box center [147, 214] width 56 height 13
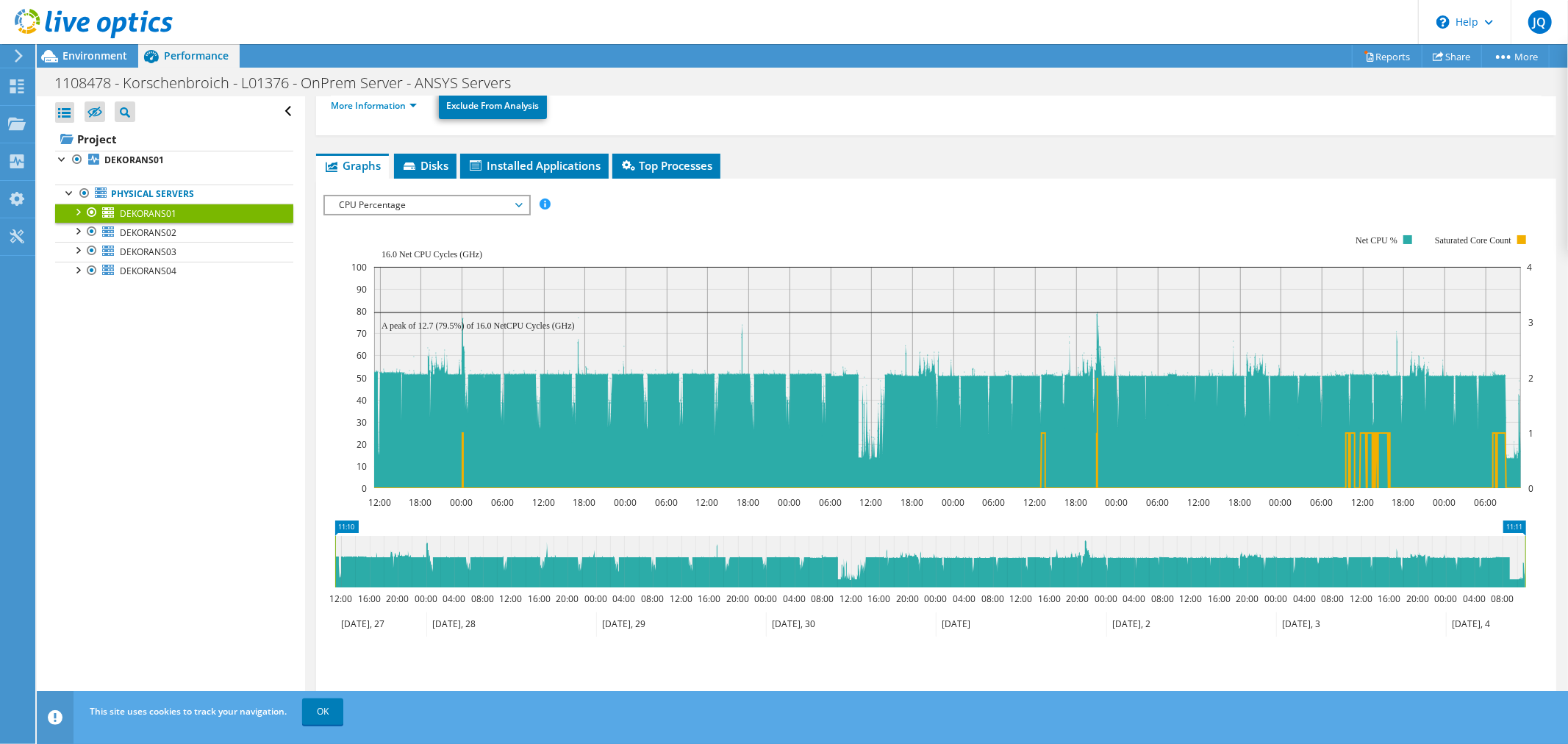
click at [453, 207] on span "CPU Percentage" at bounding box center [426, 205] width 189 height 17
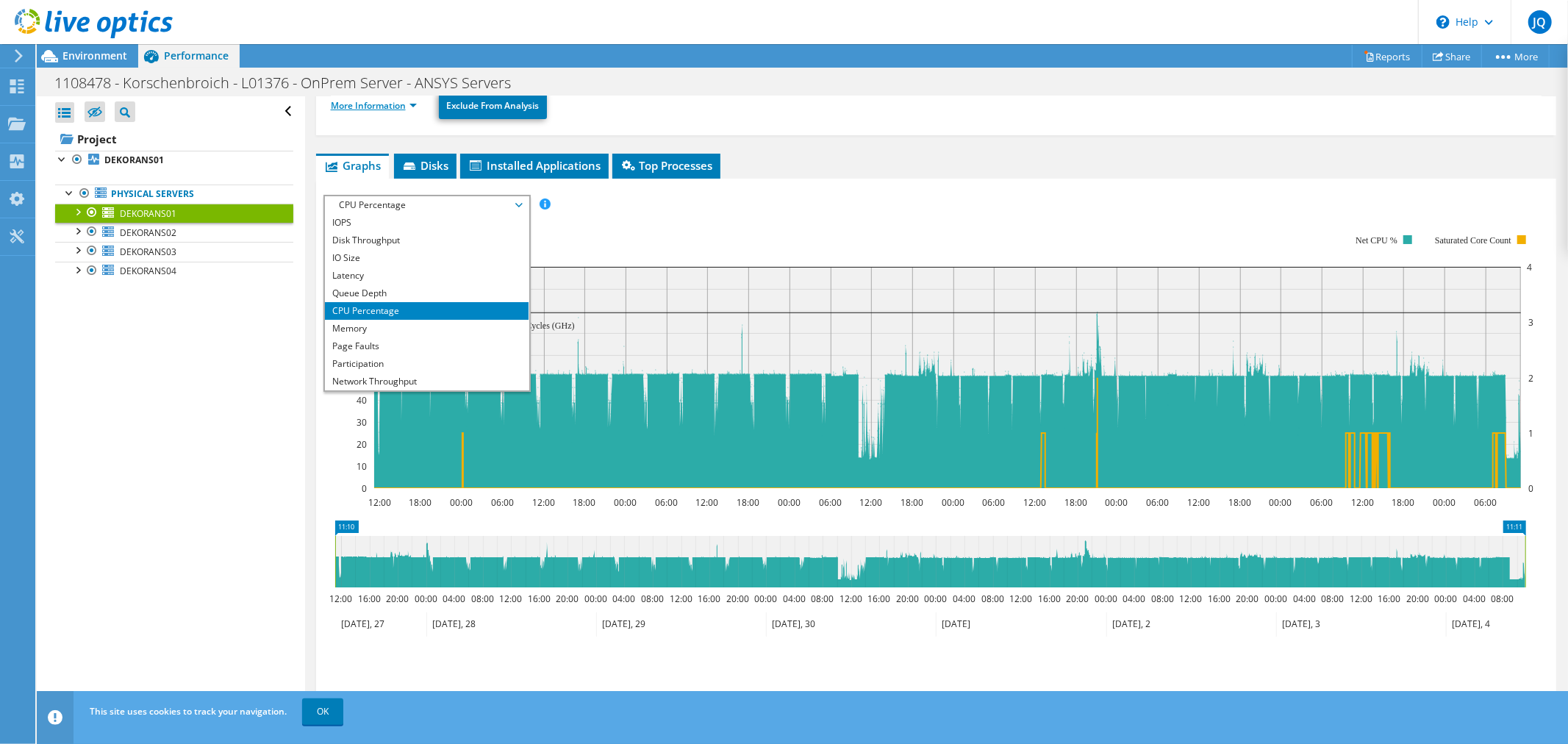
click at [361, 108] on link "More Information" at bounding box center [373, 105] width 86 height 13
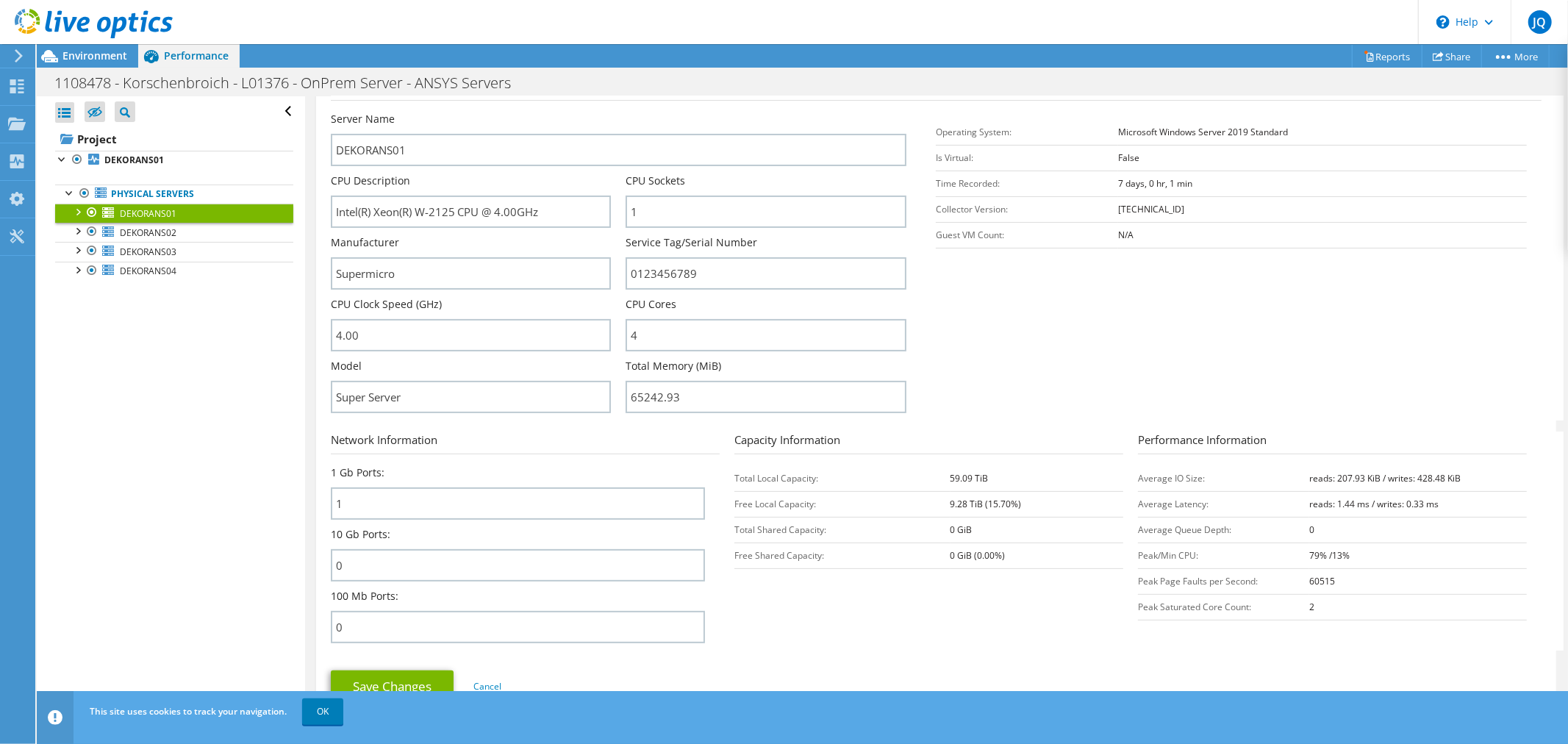
scroll to position [245, 0]
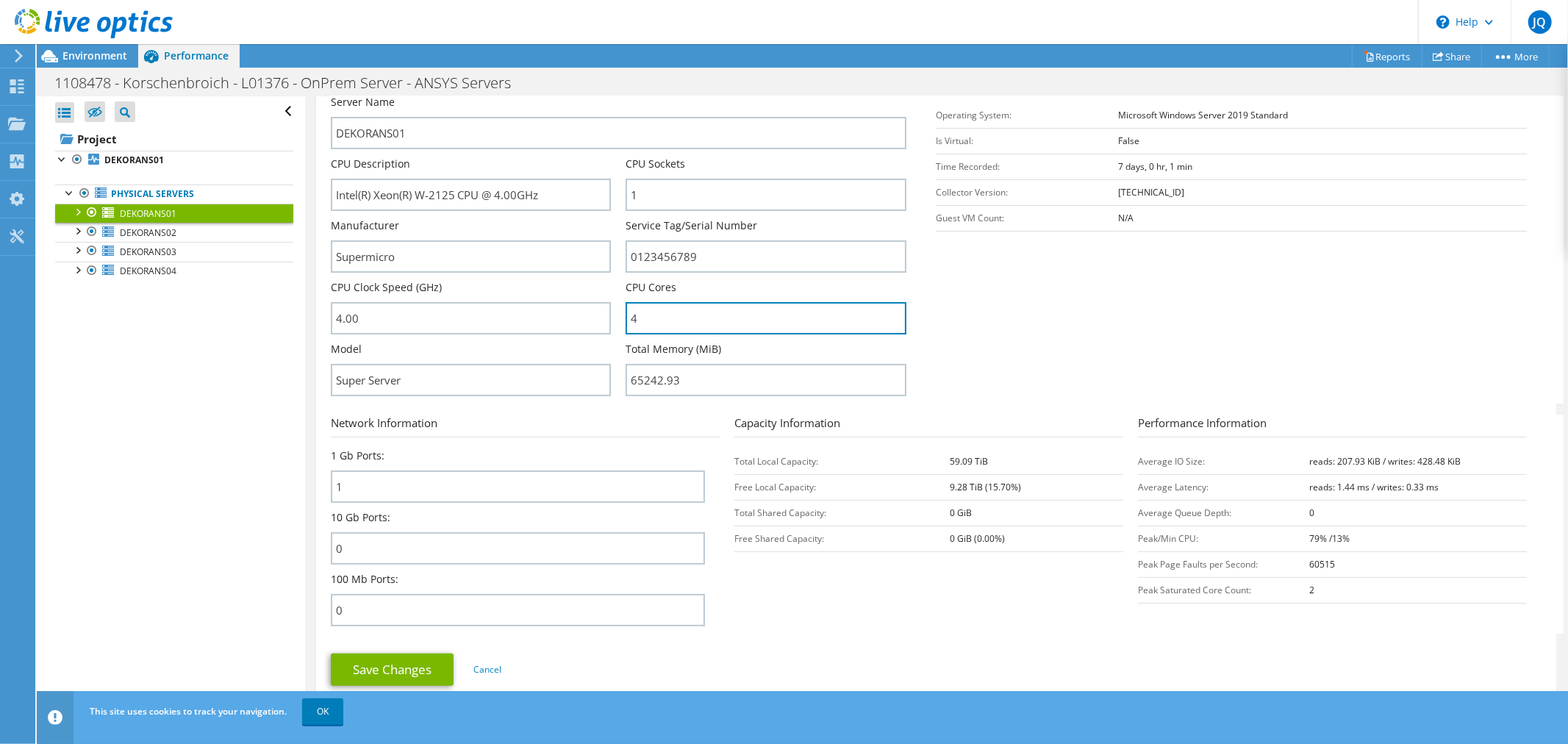
click at [612, 95] on div "Server Name DEKORANS01 CPU Description Intel(R) Xeon(R) W-2125 CPU @ 4.00GHz CP…" at bounding box center [626, 95] width 591 height 0
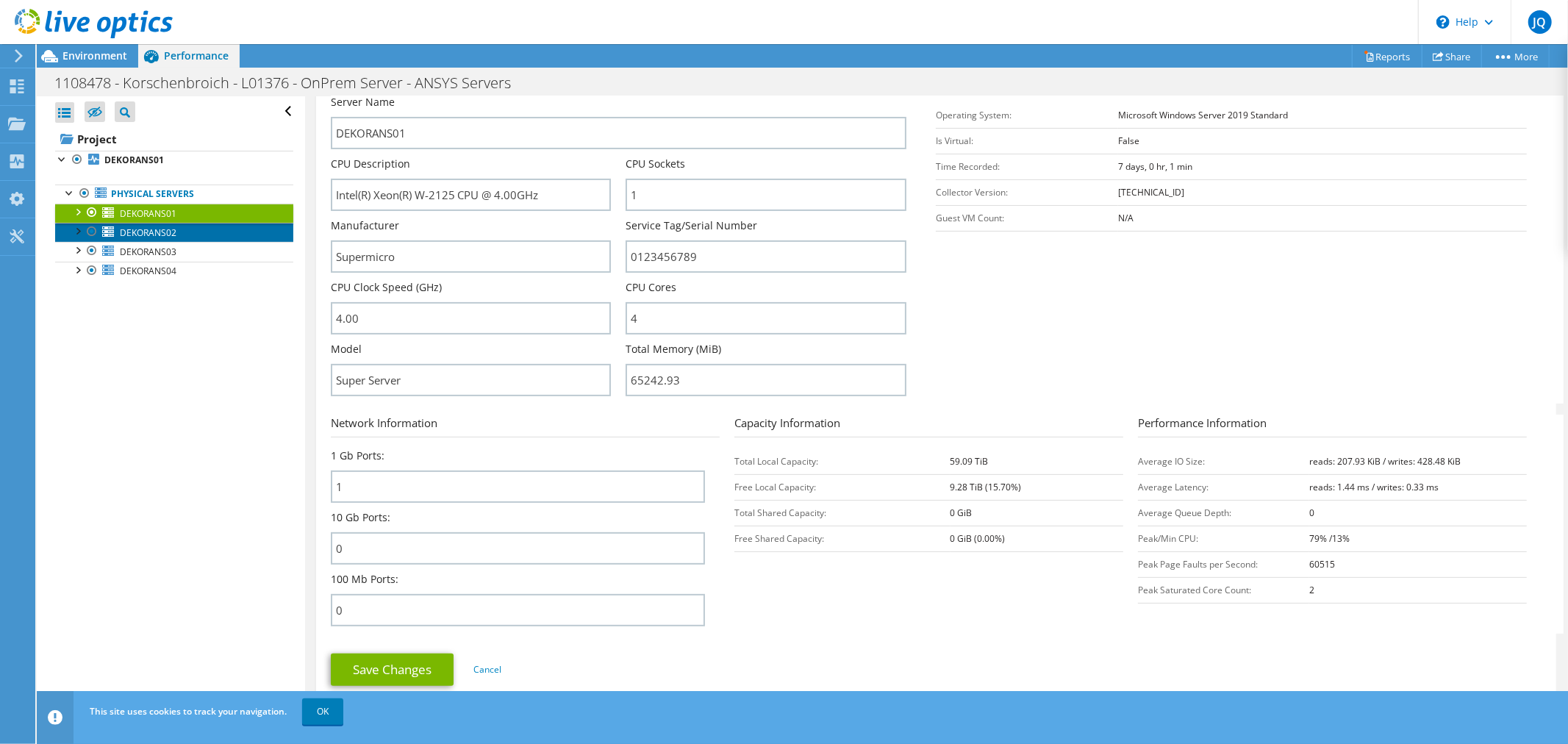
click at [166, 228] on span "DEKORANS02" at bounding box center [147, 233] width 56 height 13
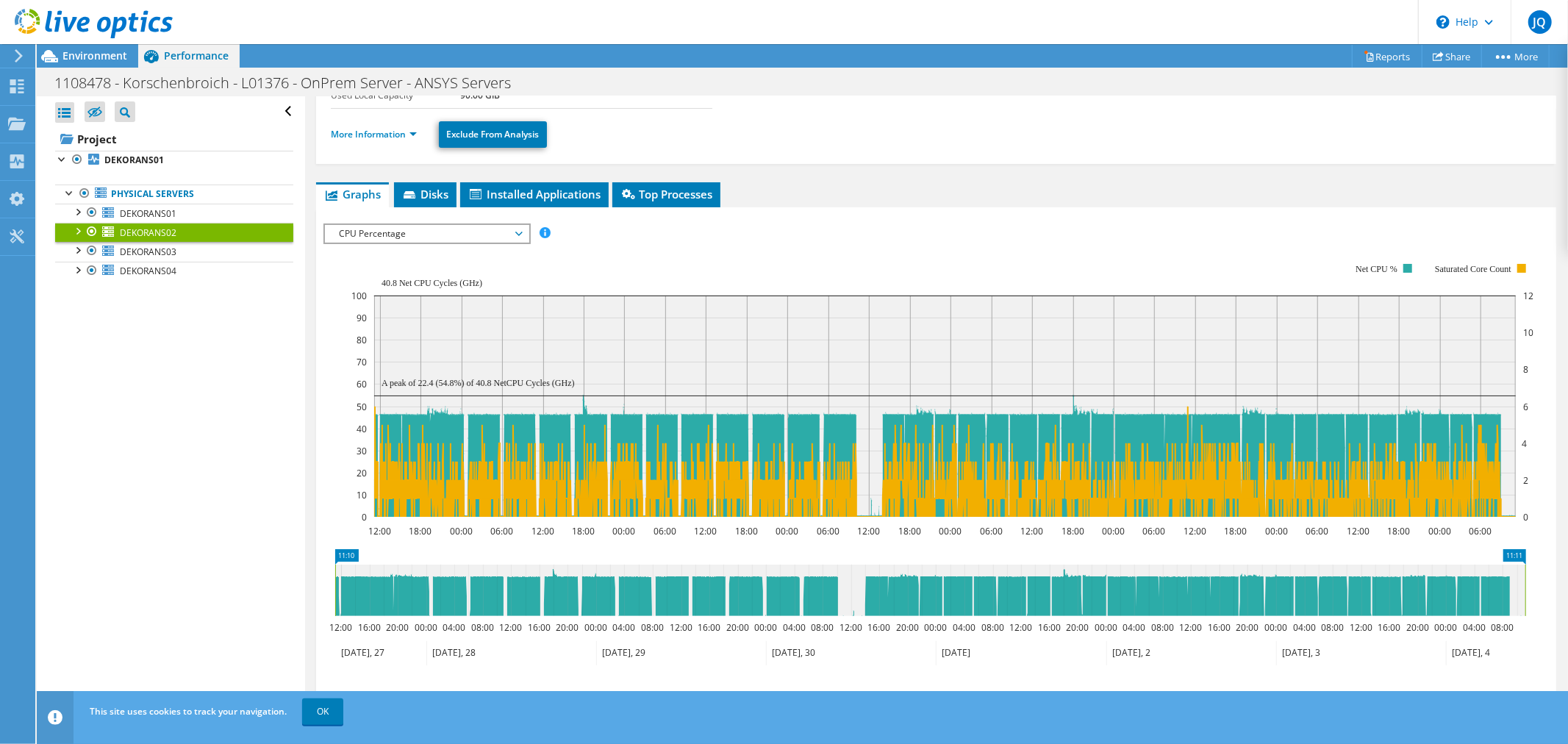
scroll to position [0, 0]
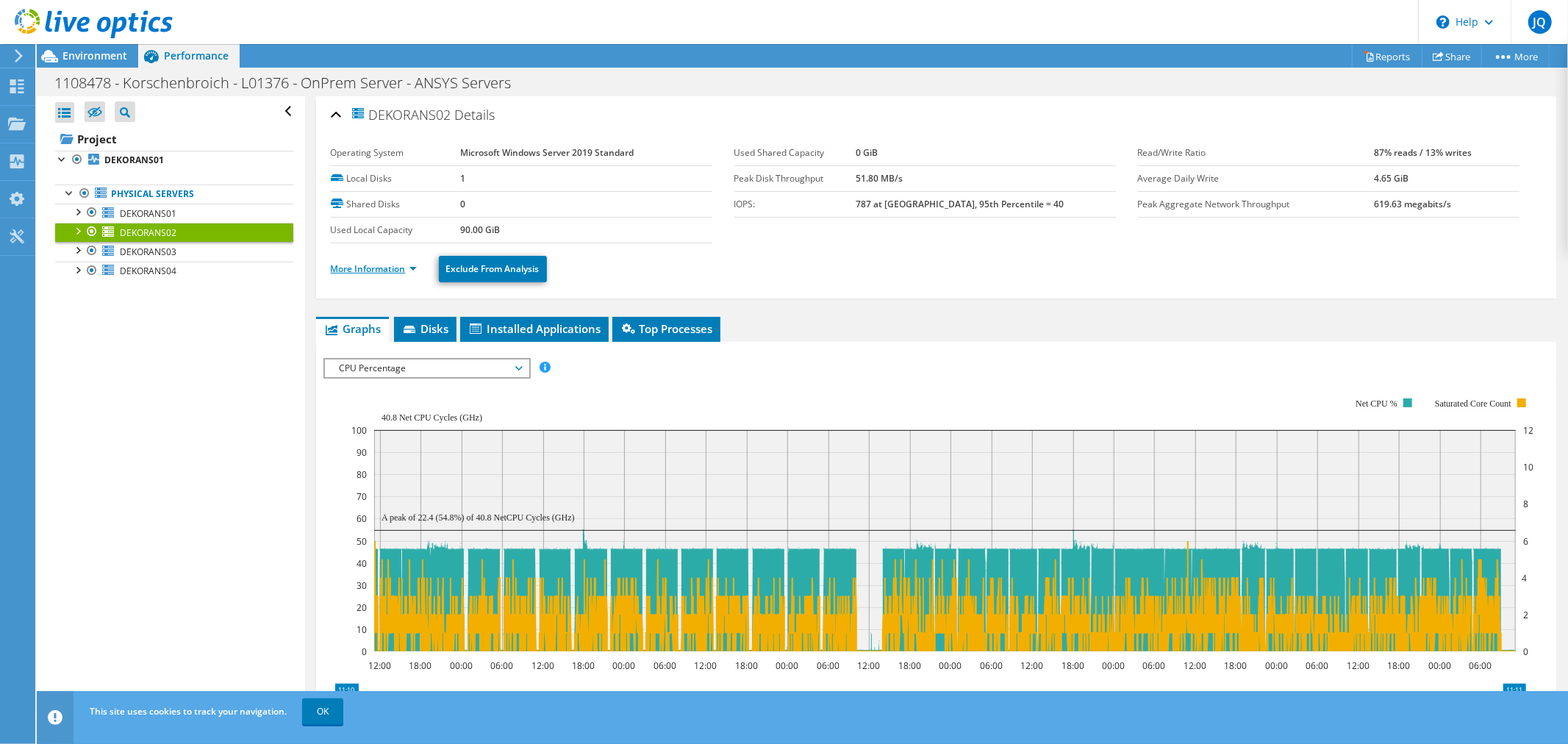
click at [369, 265] on link "More Information" at bounding box center [373, 269] width 86 height 13
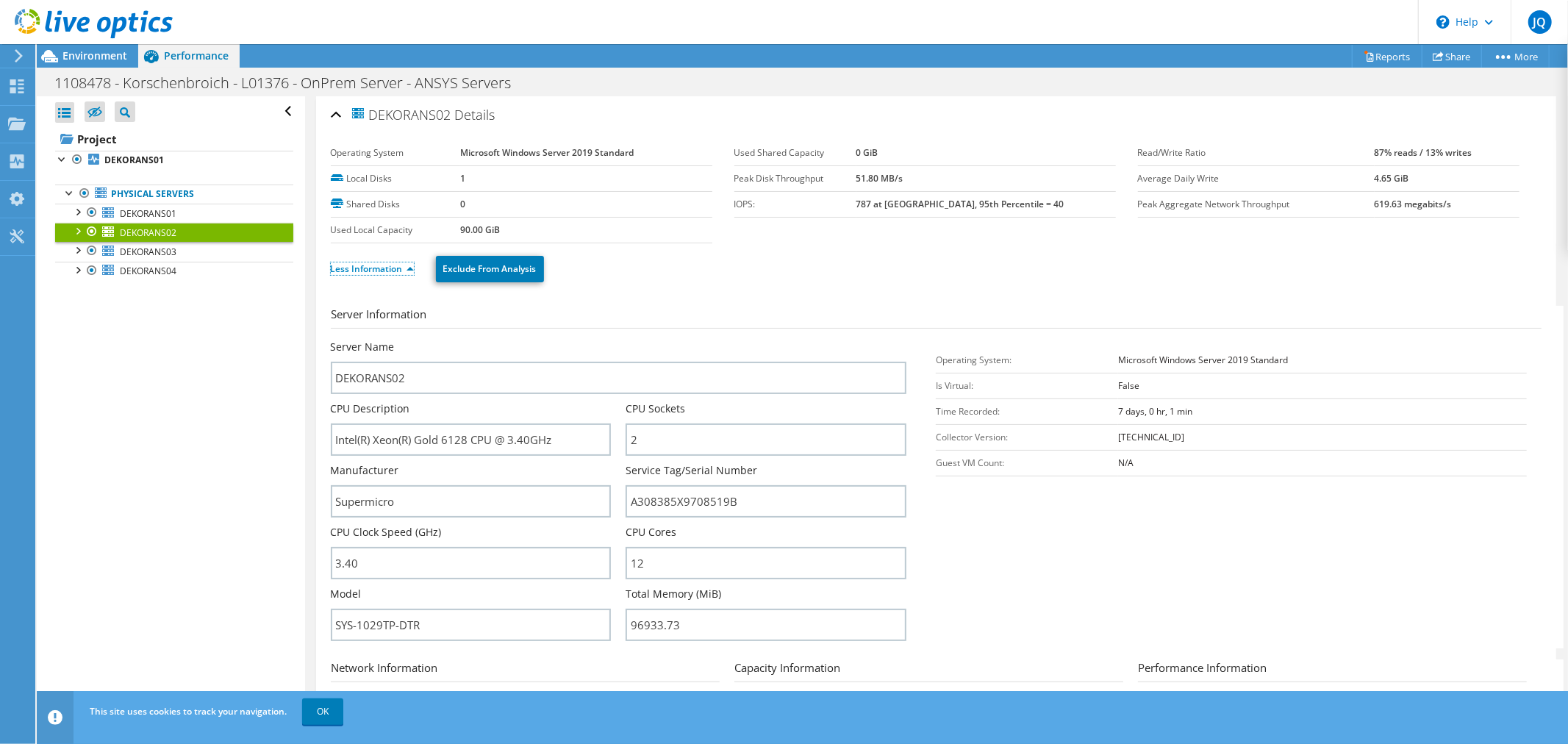
scroll to position [82, 0]
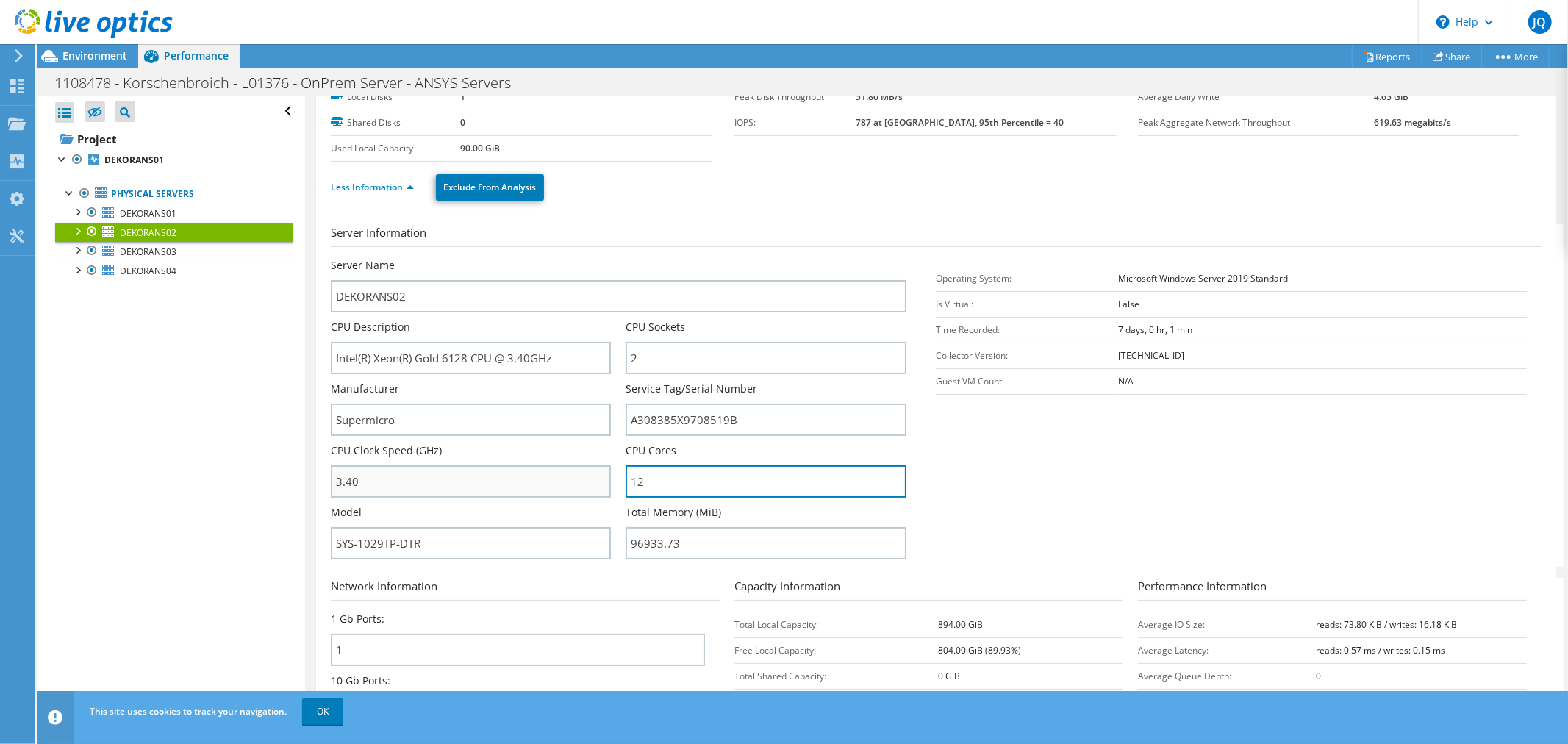
drag, startPoint x: 644, startPoint y: 481, endPoint x: 601, endPoint y: 477, distance: 43.2
click at [606, 258] on div "Server Name DEKORANS02 CPU Description Intel(R) Xeon(R) Gold 6128 CPU @ 3.40GHz…" at bounding box center [626, 258] width 591 height 0
click at [657, 206] on div "Less Information Exclude From Analysis" at bounding box center [935, 187] width 1210 height 52
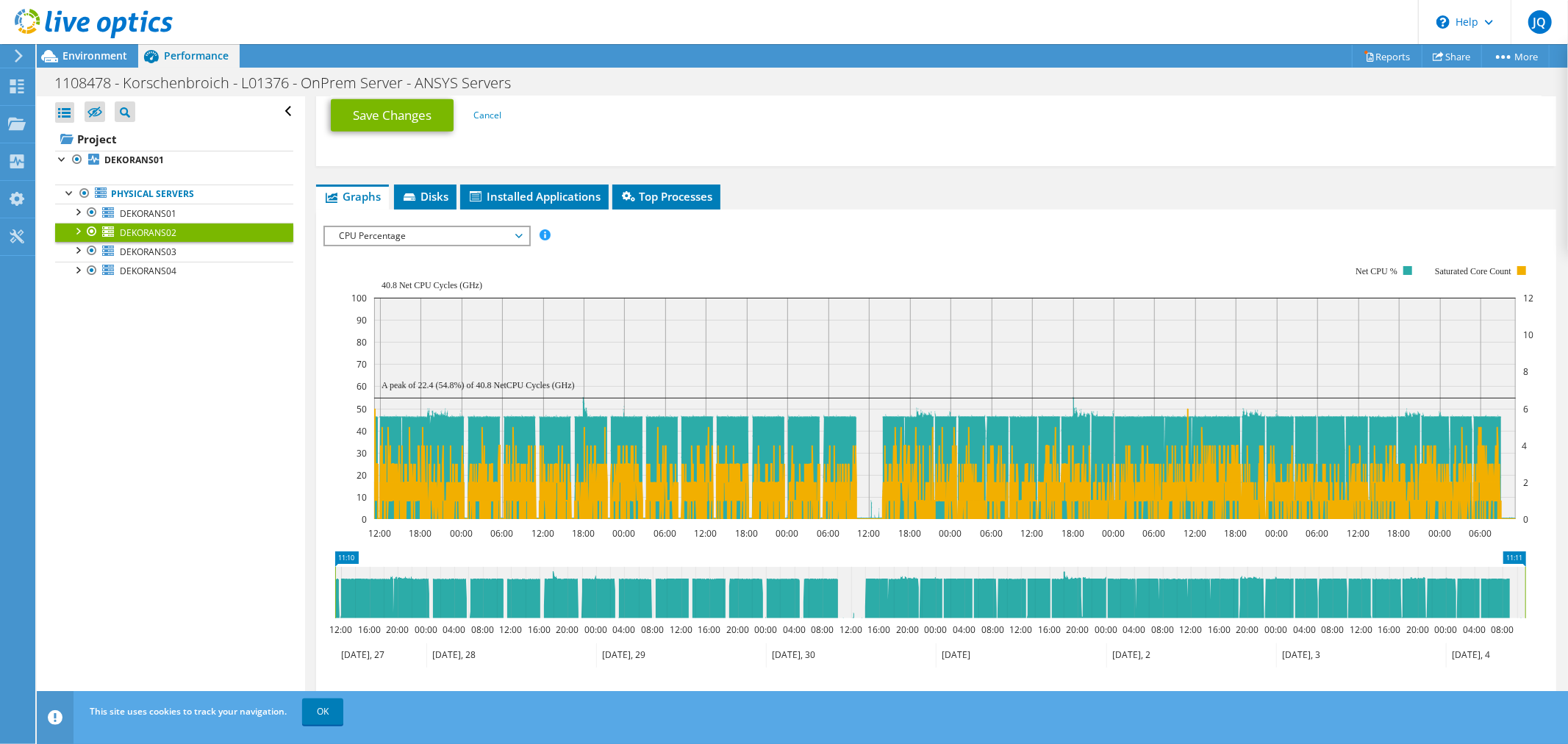
scroll to position [817, 0]
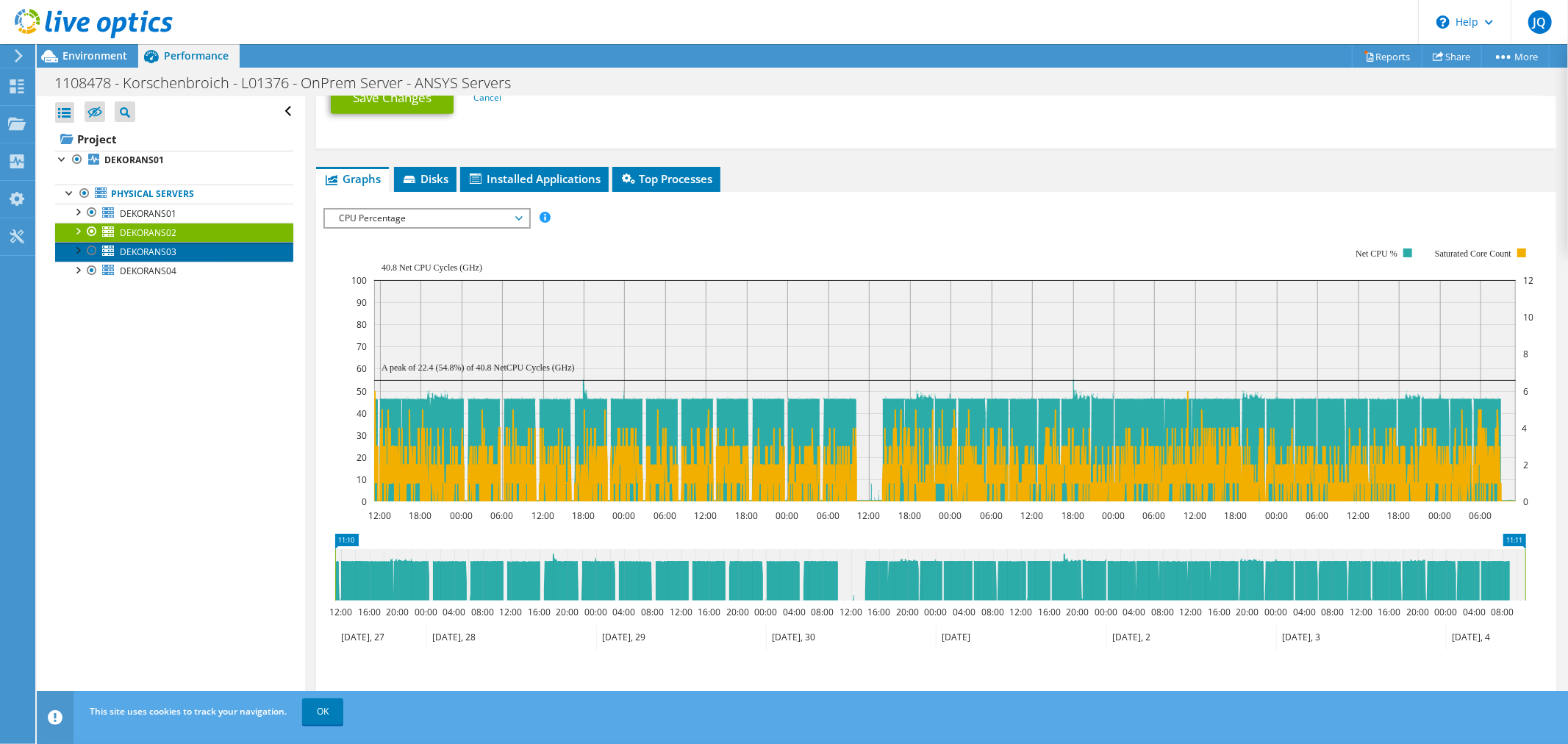
click at [157, 251] on span "DEKORANS03" at bounding box center [147, 252] width 56 height 13
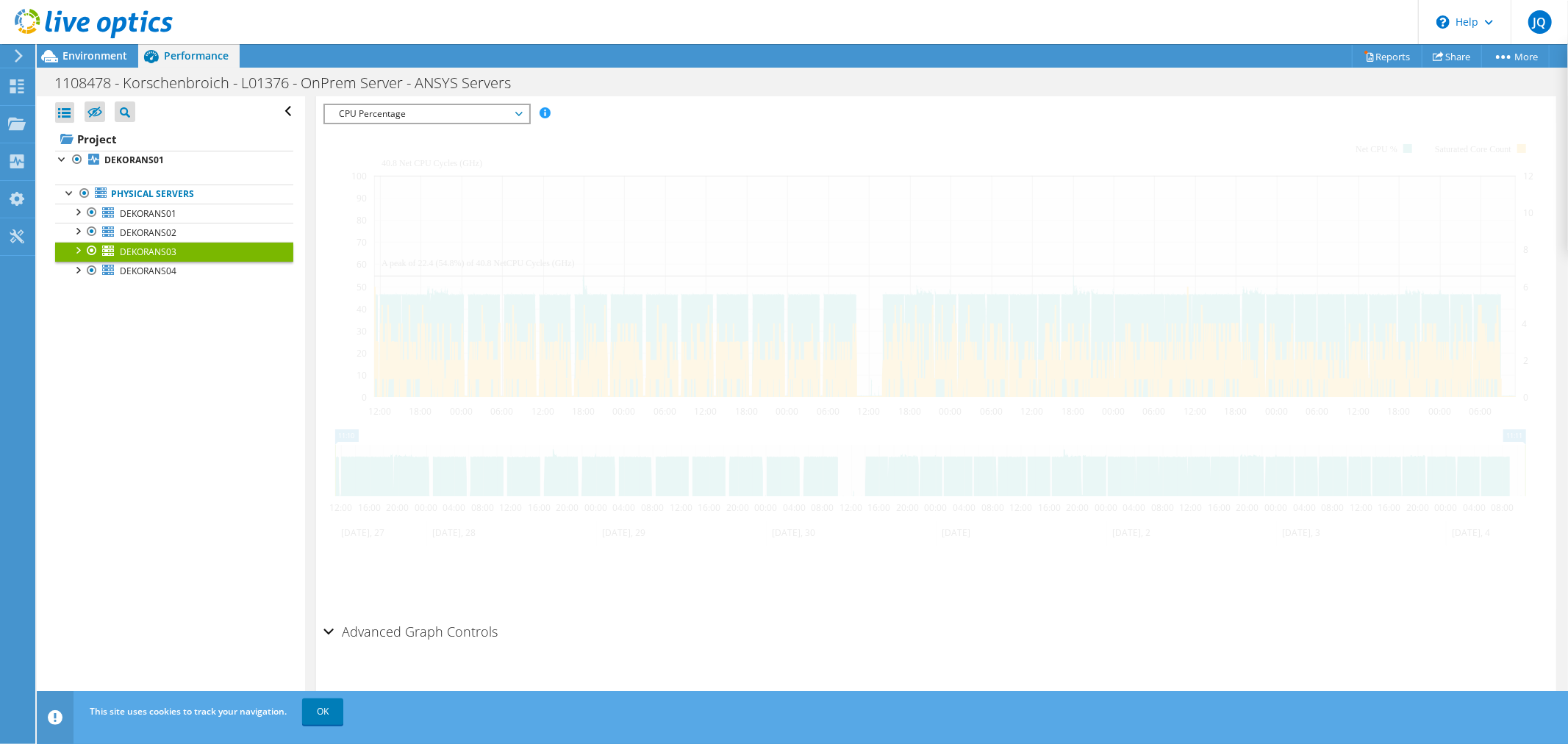
scroll to position [255, 0]
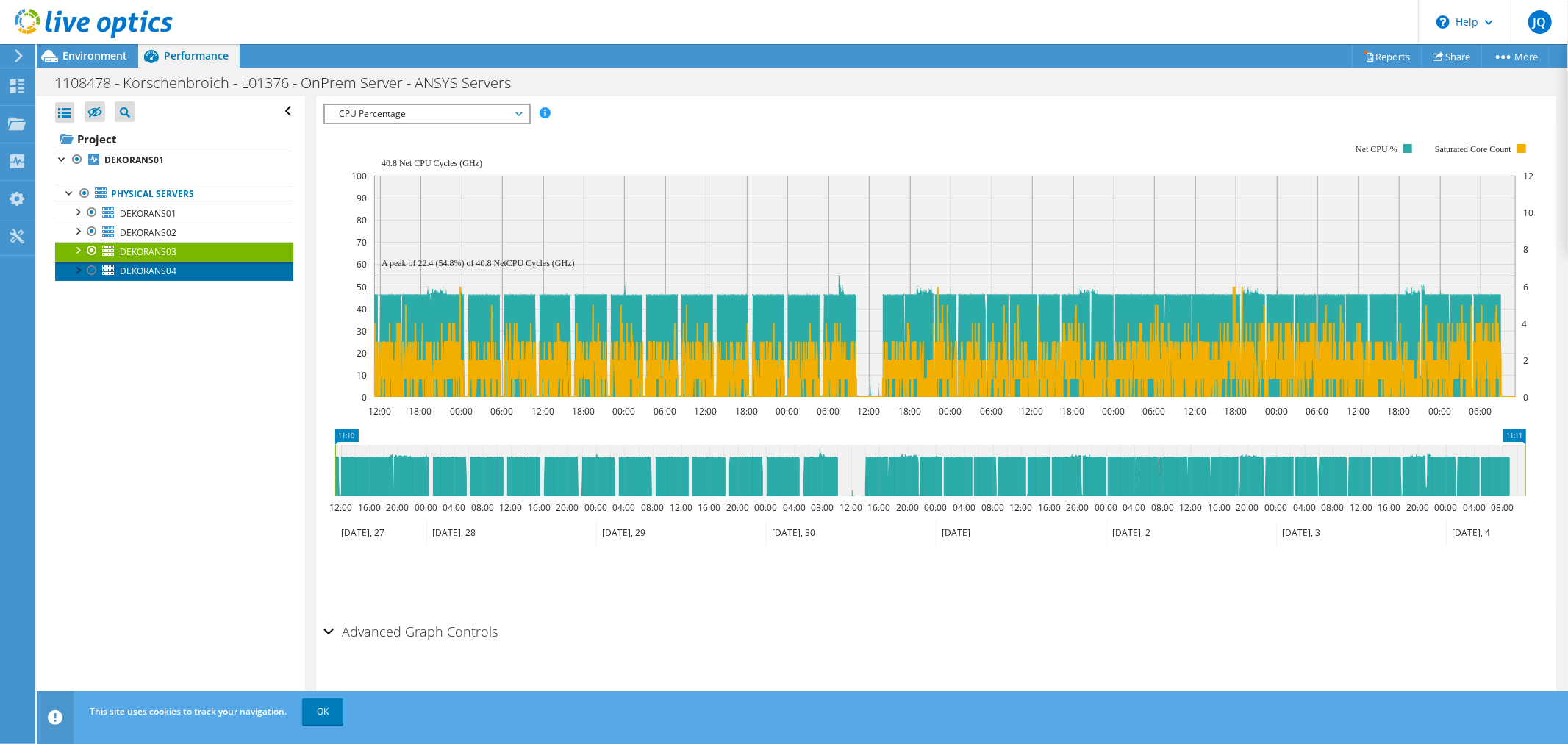
click at [138, 270] on span "DEKORANS04" at bounding box center [147, 271] width 56 height 13
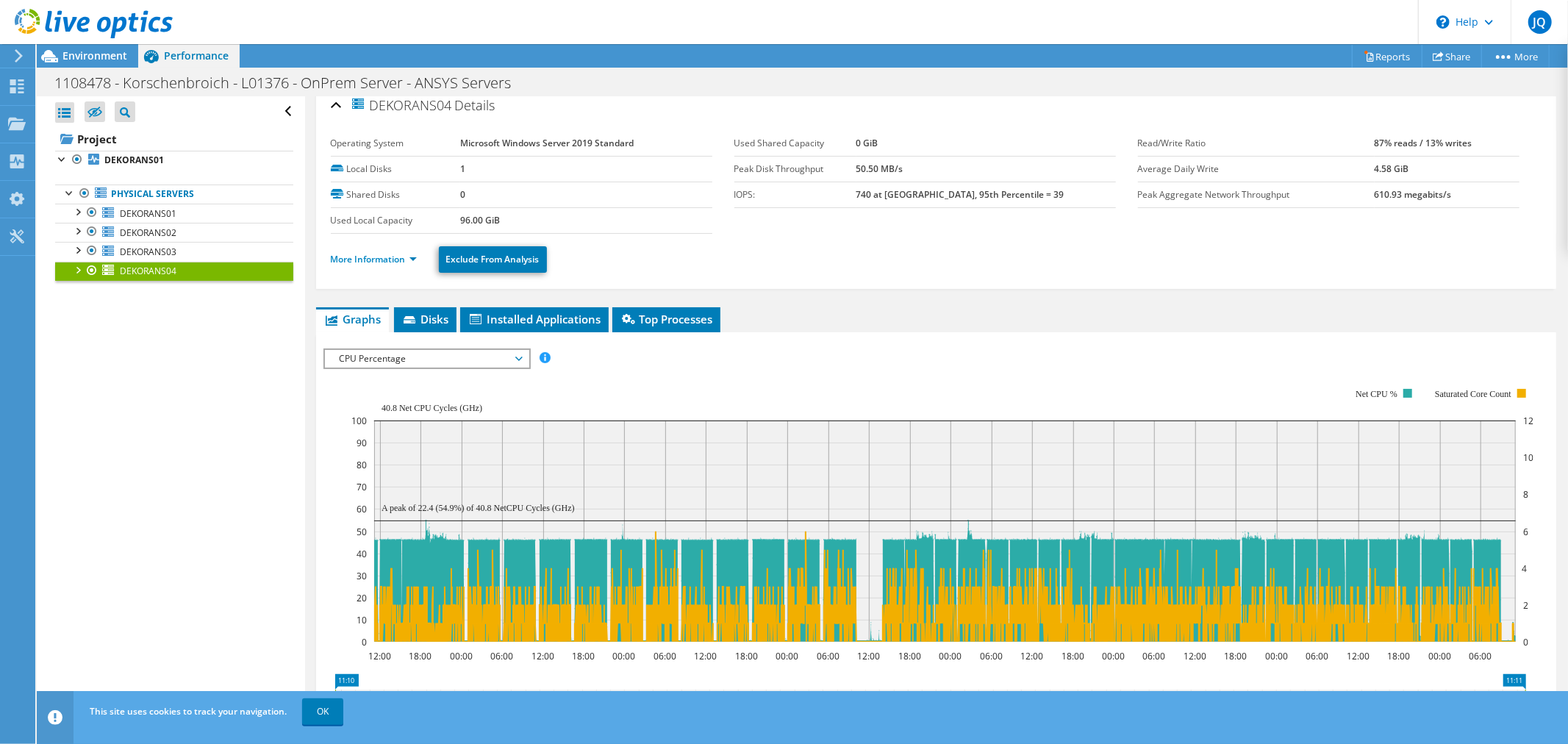
scroll to position [0, 0]
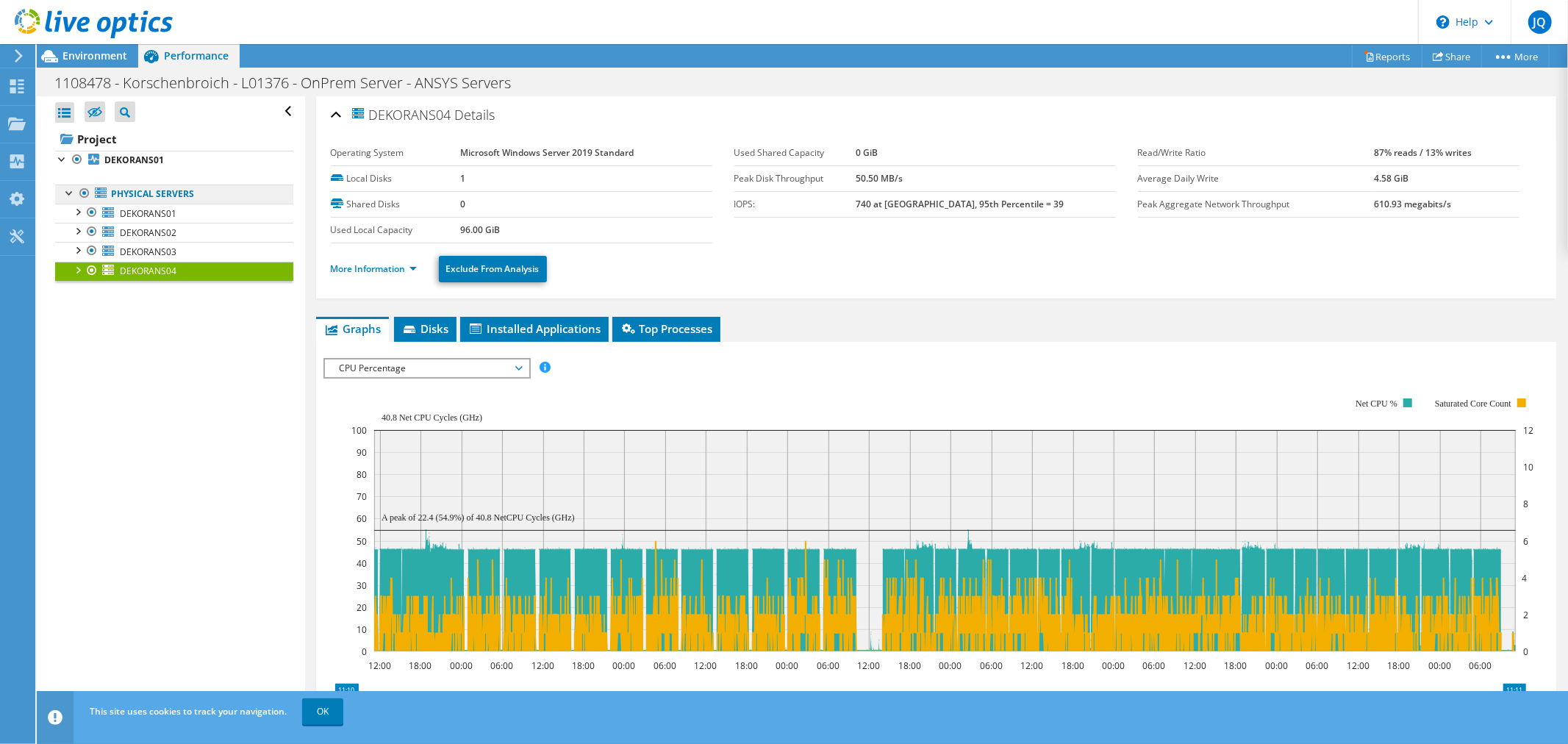
click at [140, 192] on link "Physical Servers" at bounding box center [174, 194] width 238 height 19
click at [151, 188] on link "Physical Servers" at bounding box center [174, 194] width 238 height 19
click at [370, 259] on ul "More Information Exclude From Analysis" at bounding box center [935, 267] width 1210 height 30
click at [365, 267] on link "More Information" at bounding box center [373, 269] width 86 height 13
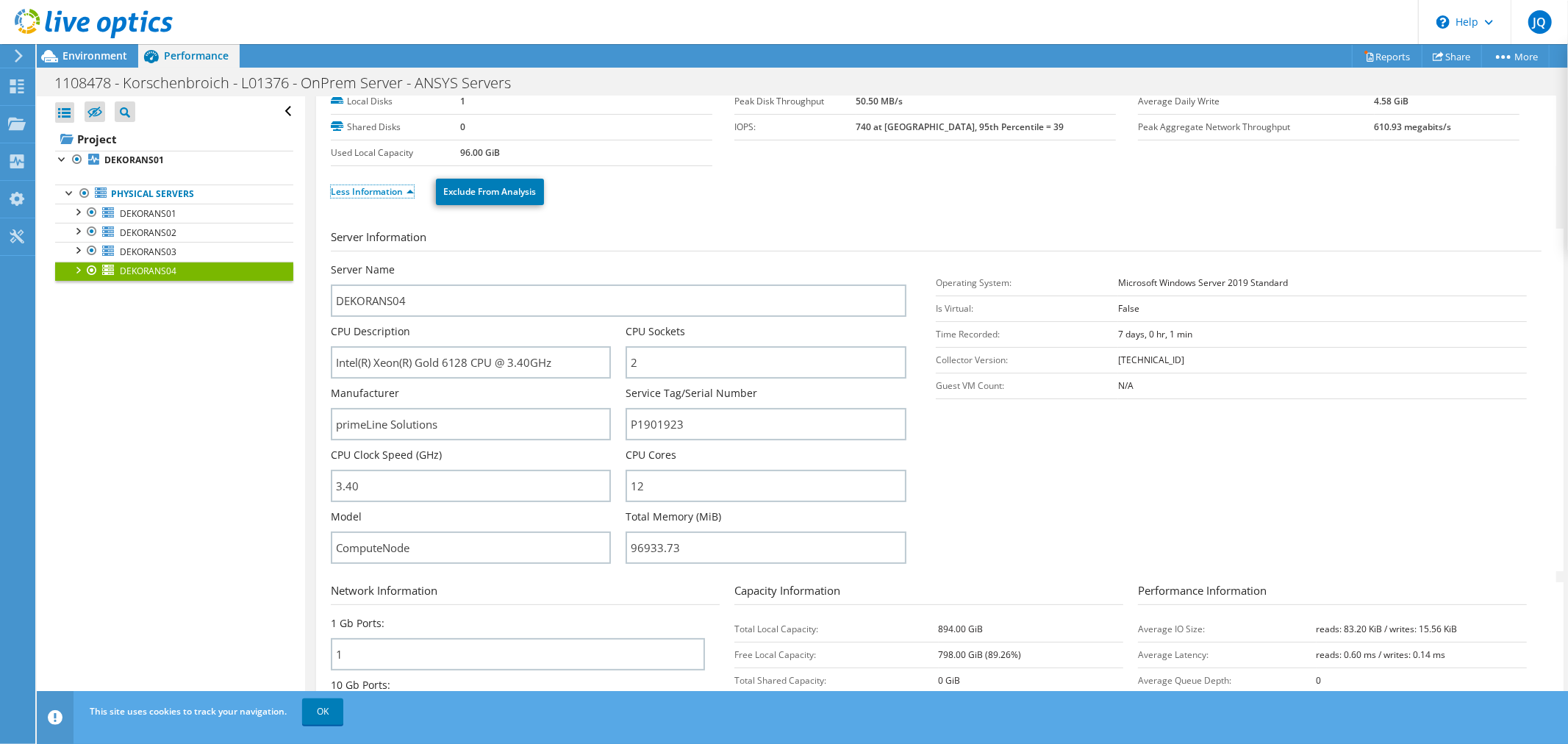
scroll to position [82, 0]
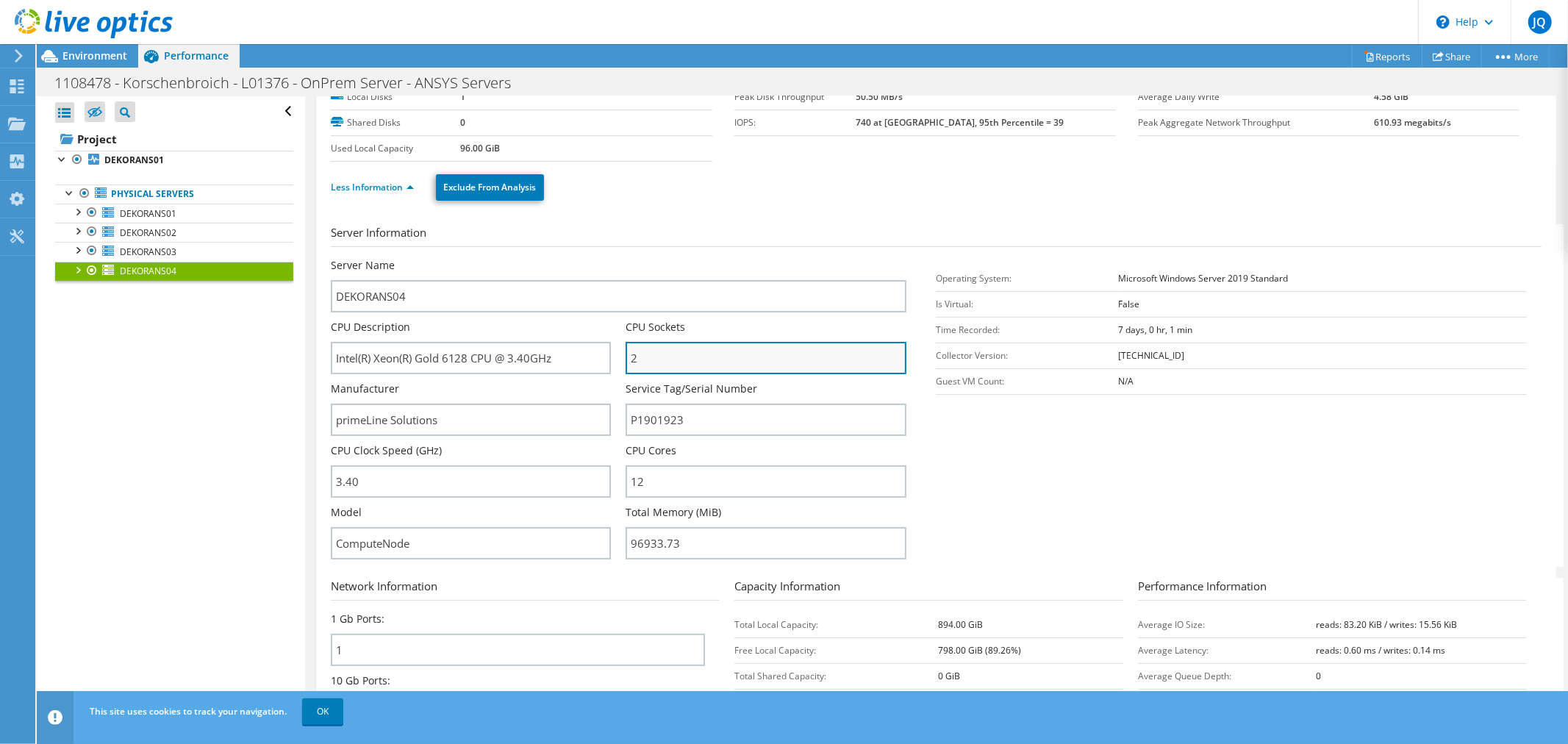
drag, startPoint x: 642, startPoint y: 356, endPoint x: 622, endPoint y: 355, distance: 20.0
click at [625, 355] on input "2" at bounding box center [766, 358] width 281 height 33
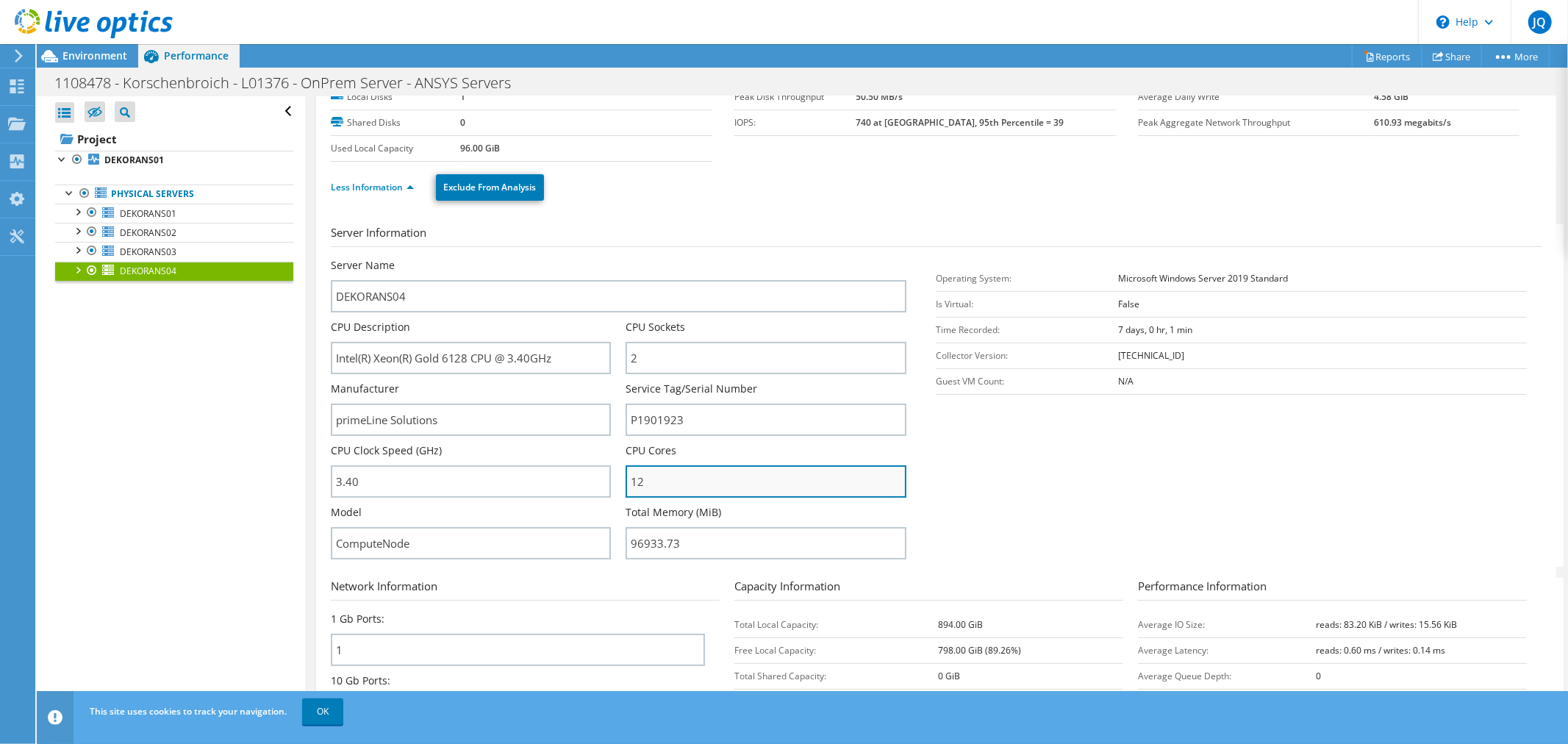
drag, startPoint x: 648, startPoint y: 480, endPoint x: 630, endPoint y: 480, distance: 18.0
click at [630, 480] on input "12" at bounding box center [766, 481] width 281 height 33
